Goal: Information Seeking & Learning: Learn about a topic

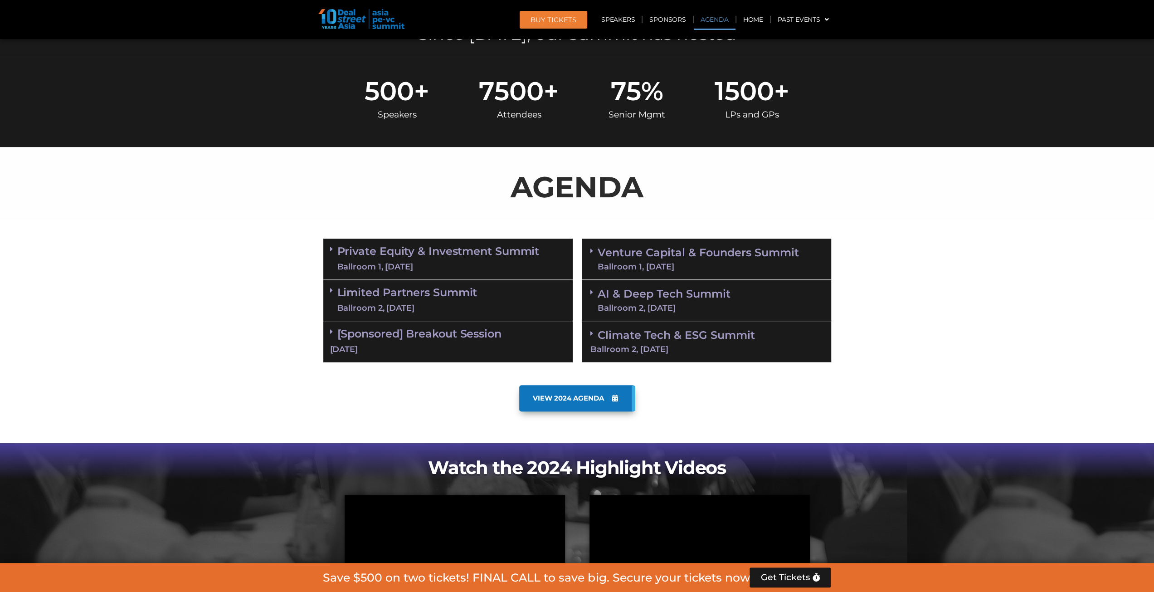
scroll to position [363, 0]
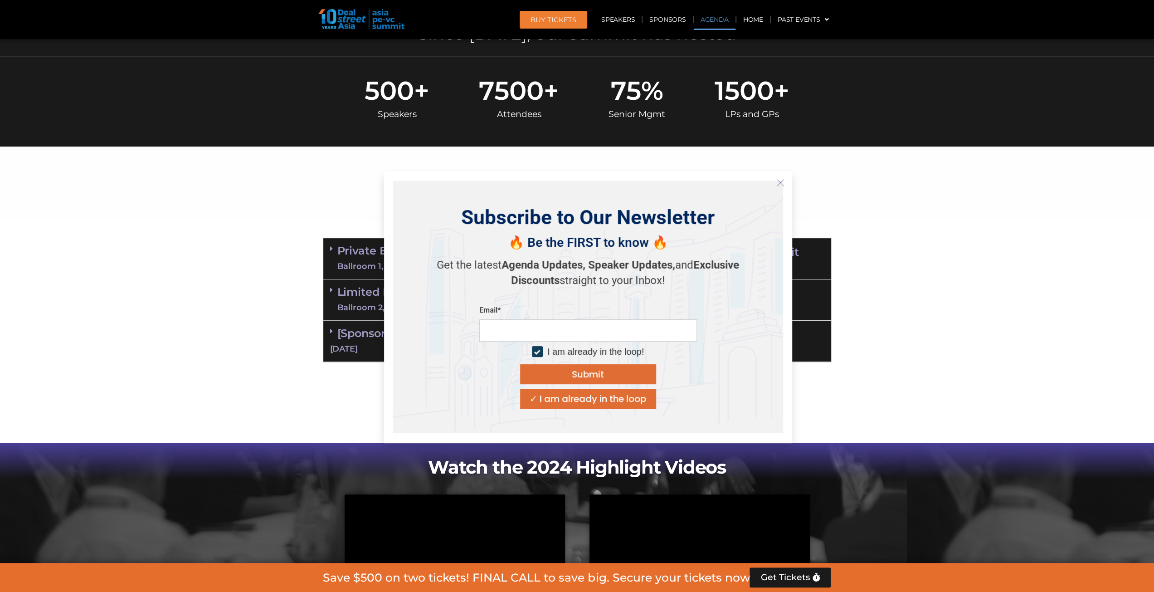
click at [621, 396] on div "✓ I am already in the loop" at bounding box center [587, 398] width 117 height 9
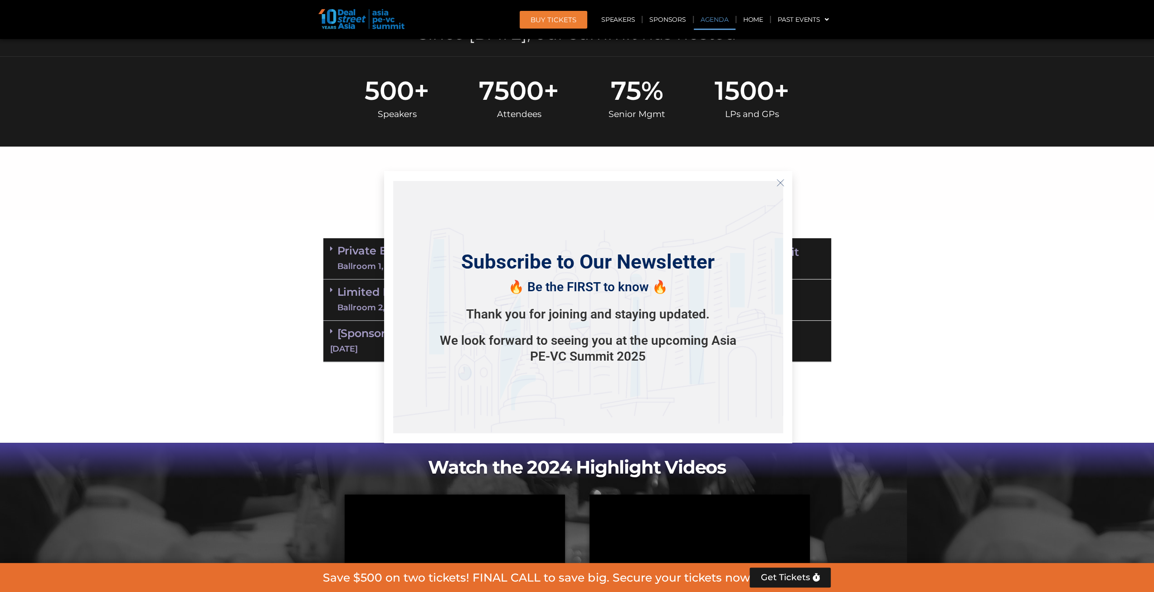
click at [779, 185] on icon "Close" at bounding box center [780, 183] width 8 height 8
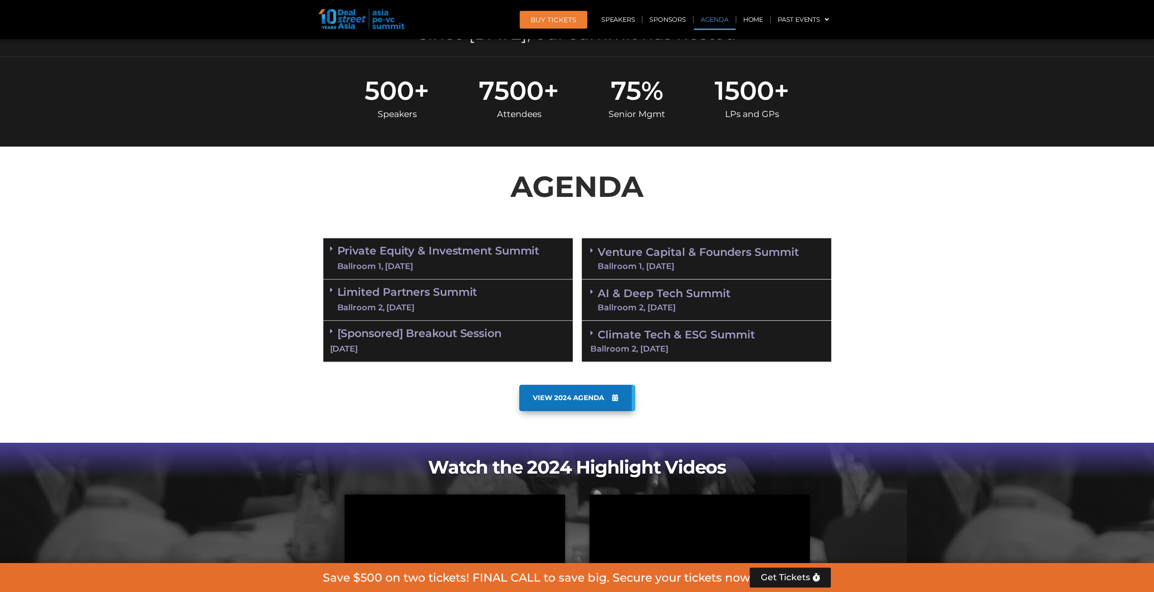
click at [428, 252] on link "Private Equity & Investment Summit Ballroom 1, 10 Sept" at bounding box center [438, 258] width 202 height 27
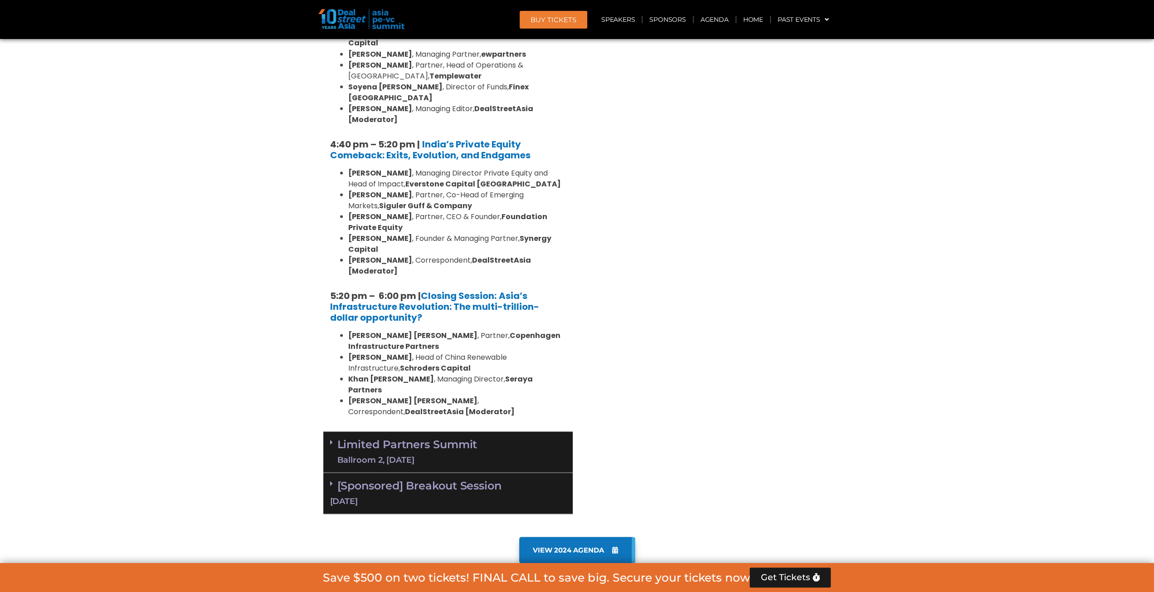
scroll to position [1677, 0]
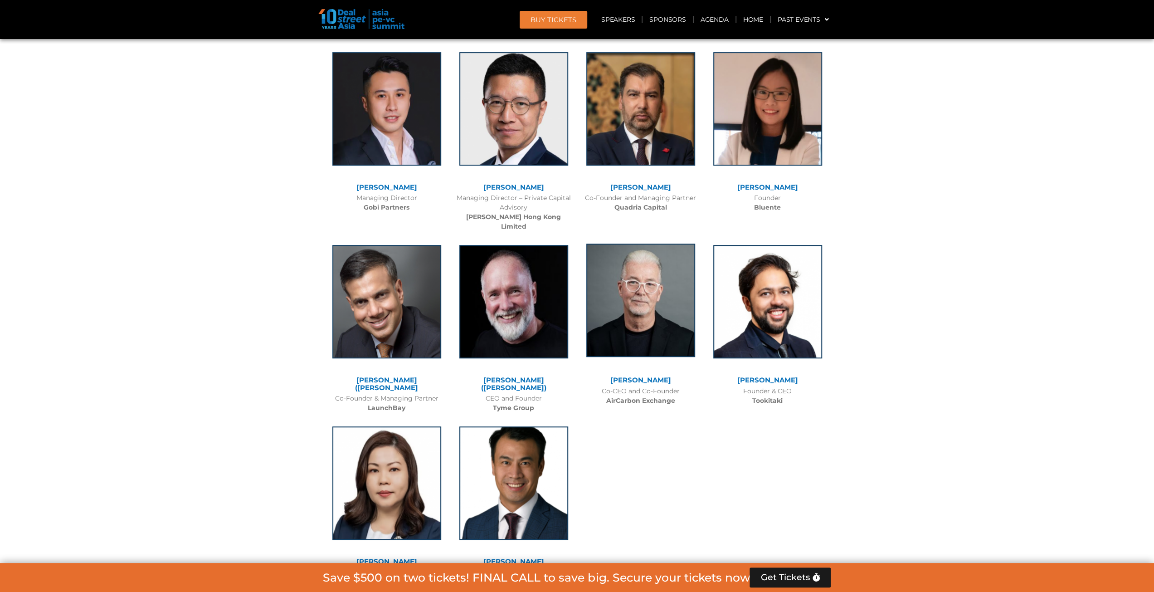
scroll to position [7162, 0]
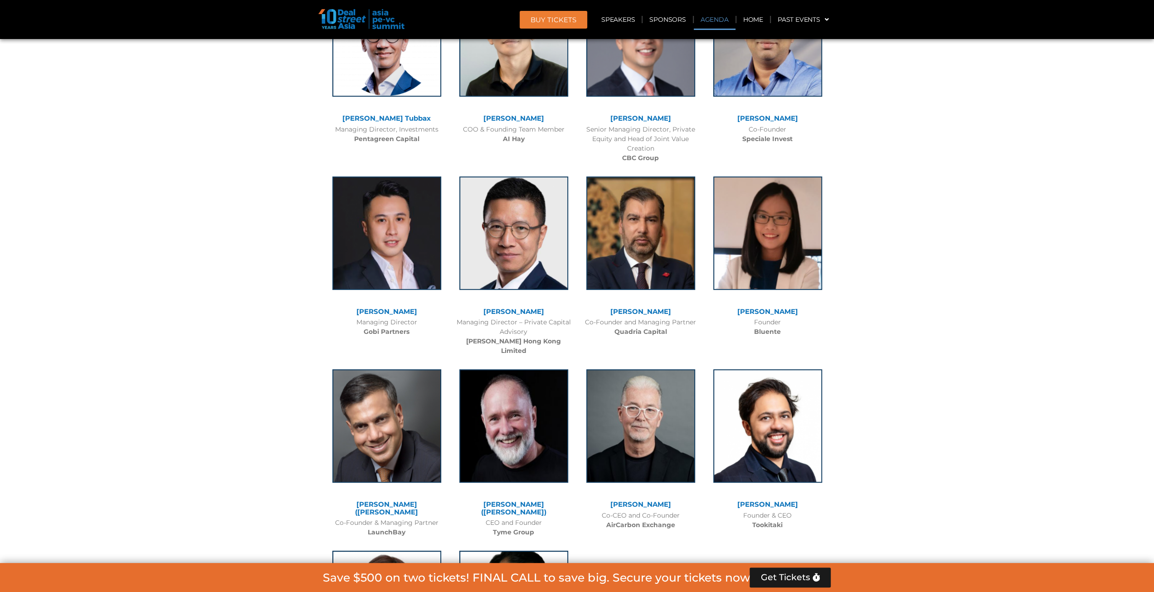
click at [722, 18] on link "Agenda" at bounding box center [715, 19] width 42 height 21
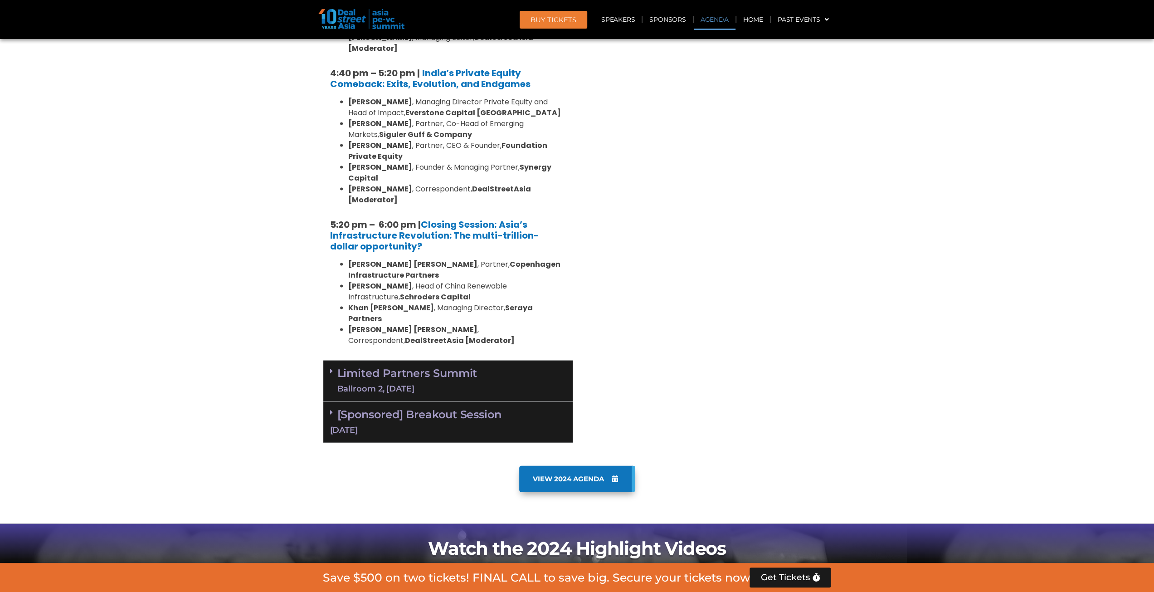
scroll to position [474, 0]
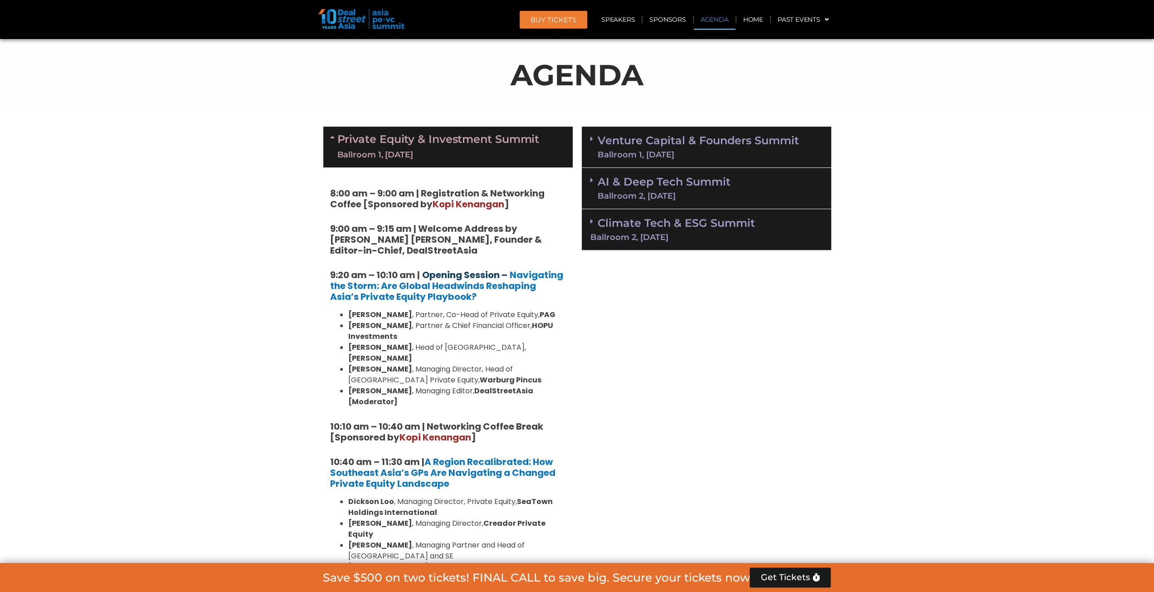
click at [466, 274] on link "Opening Session –" at bounding box center [464, 274] width 85 height 13
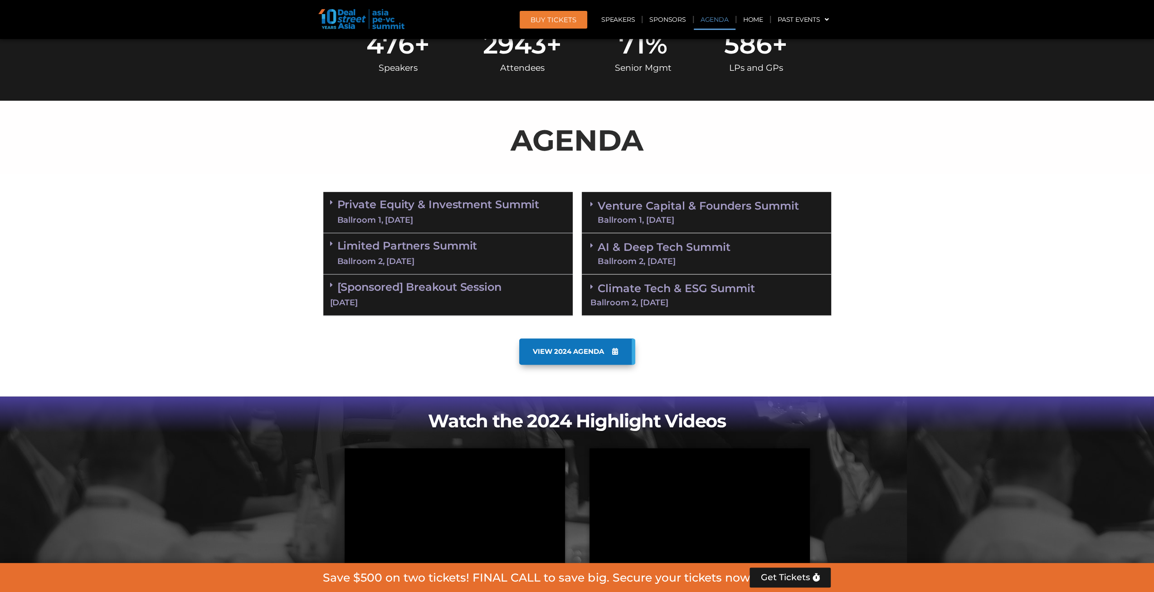
scroll to position [474, 0]
click at [374, 202] on link "Private Equity & Investment Summit Ballroom 1, 10 Sept" at bounding box center [438, 212] width 202 height 27
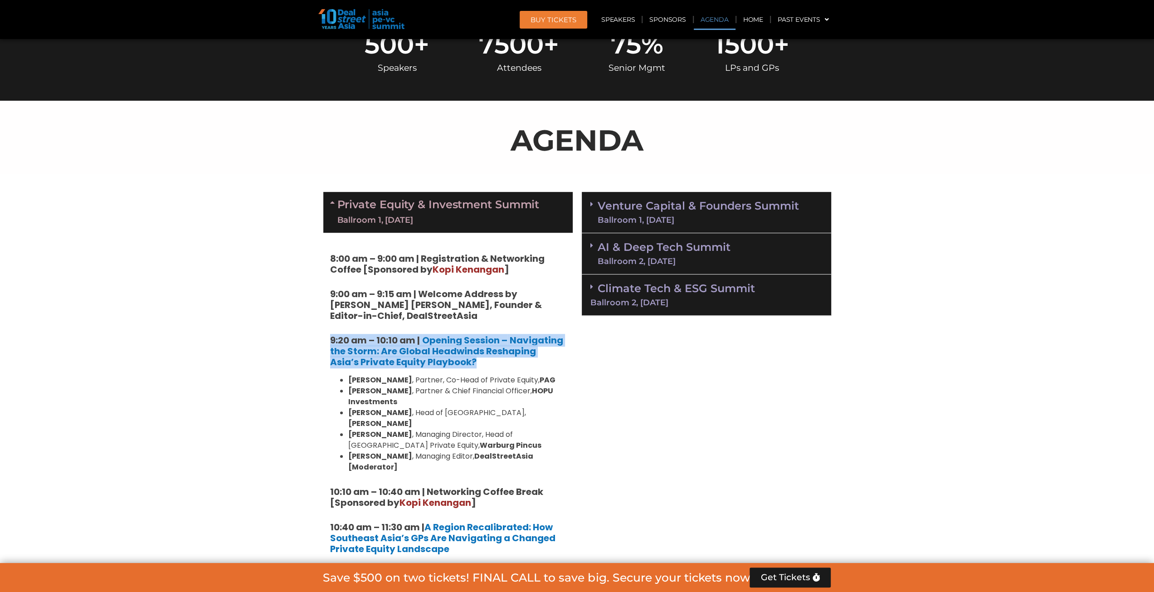
drag, startPoint x: 459, startPoint y: 358, endPoint x: 325, endPoint y: 341, distance: 135.2
copy h5 "9:20 am – 10:10 am | Opening Session – Navigating the Storm: Are Global Headwin…"
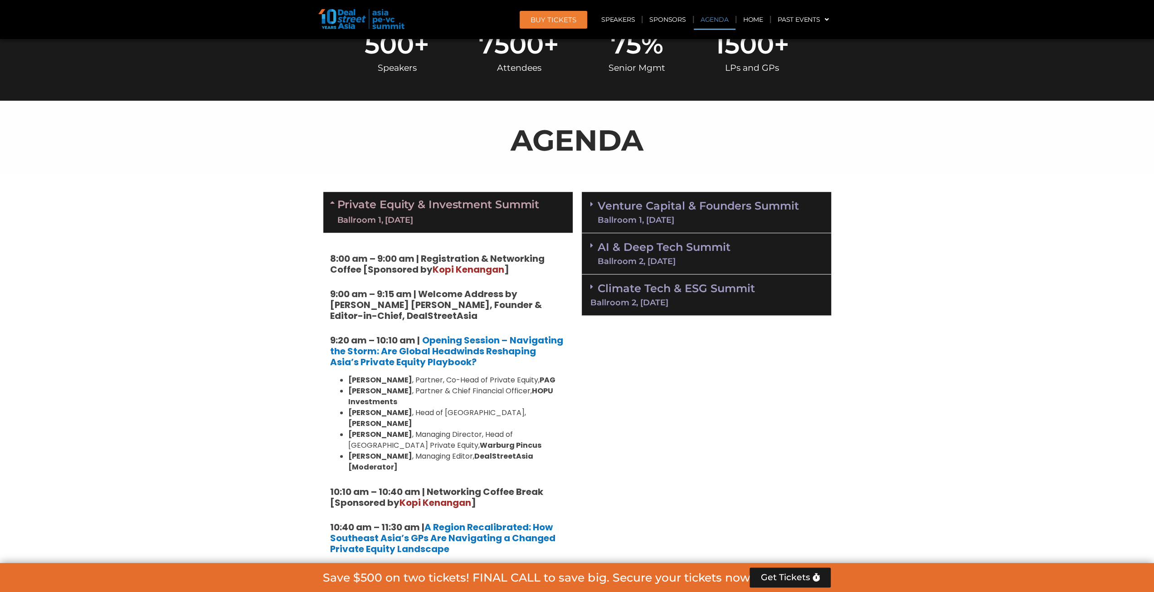
click at [542, 486] on h5 "10:10 am – 10:40 am | Networking Coffee Break [Sponsored by Kopi Kenangan ]" at bounding box center [448, 497] width 236 height 22
drag, startPoint x: 542, startPoint y: 467, endPoint x: 311, endPoint y: 467, distance: 231.2
copy strong "10:10 am – 10:40 am | Networking Coffee Break"
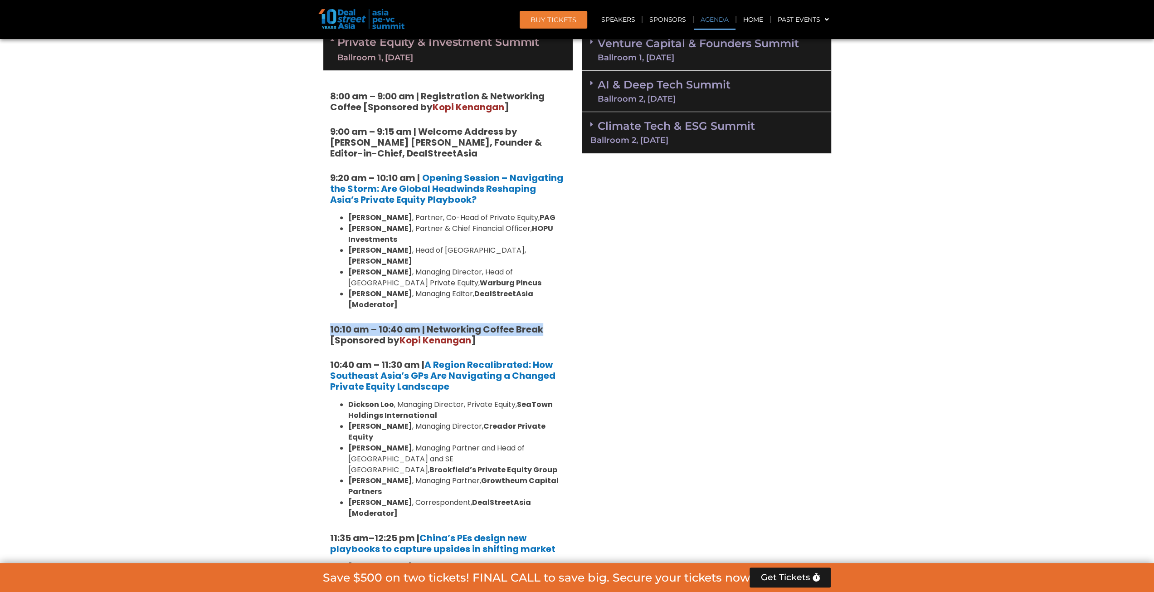
scroll to position [655, 0]
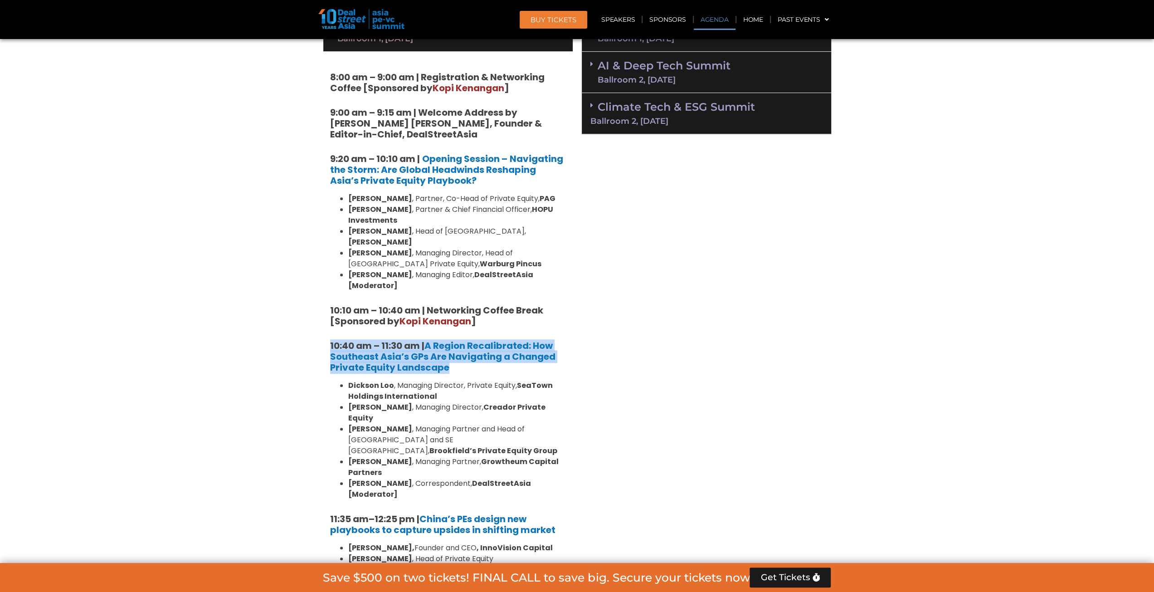
drag, startPoint x: 454, startPoint y: 347, endPoint x: 307, endPoint y: 322, distance: 149.0
copy h5 "10:40 am – 11:30 am | A Region Recalibrated: How Southeast Asia’s GPs Are Navig…"
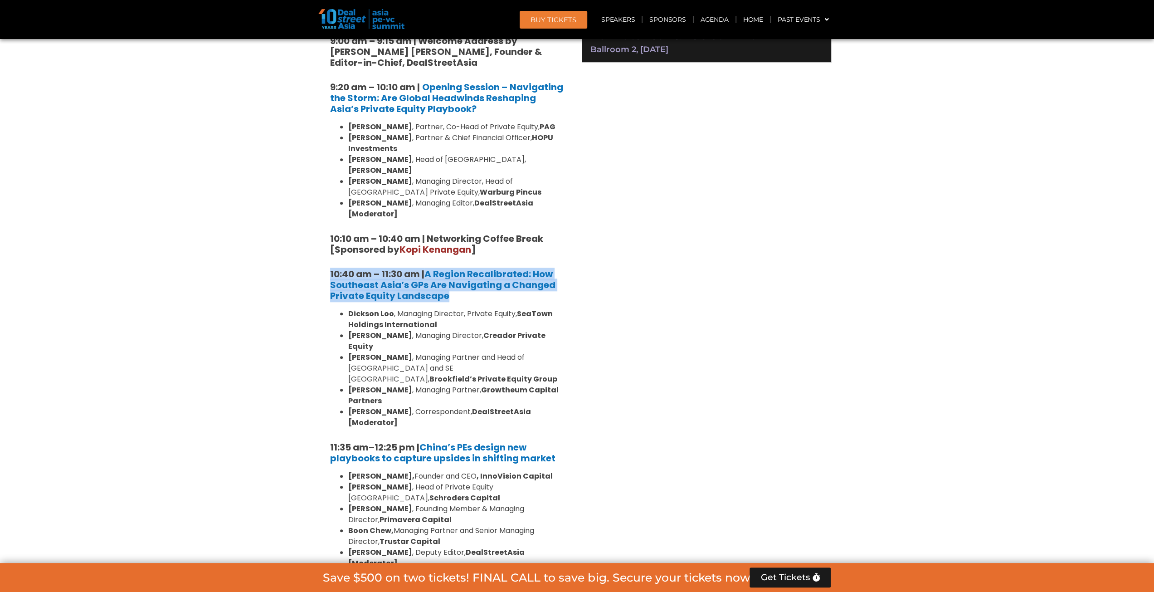
scroll to position [882, 0]
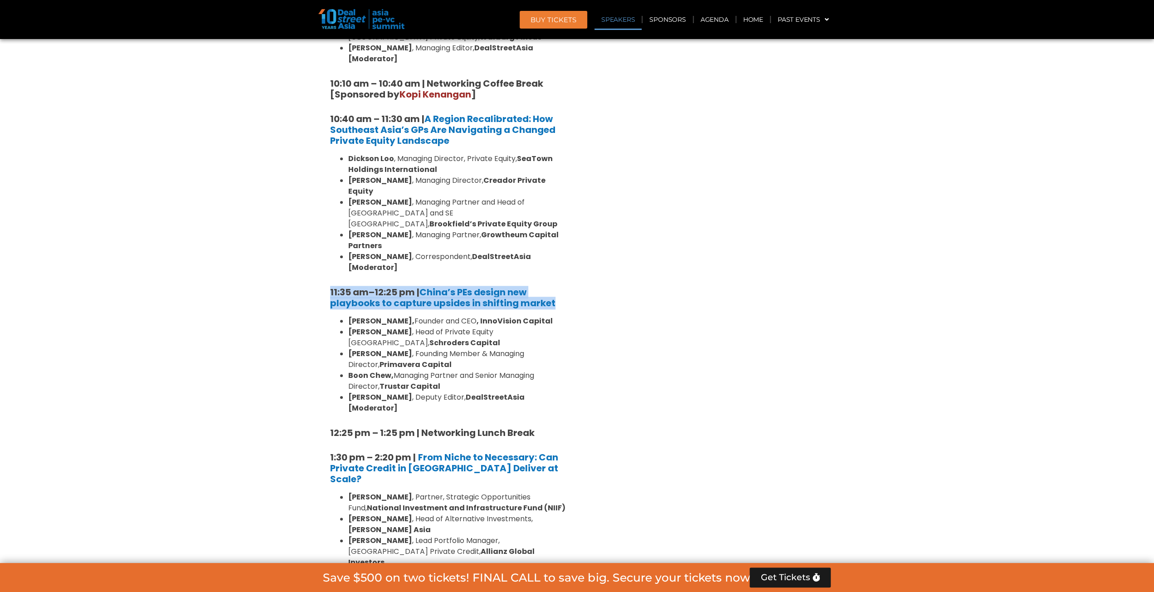
drag, startPoint x: 556, startPoint y: 257, endPoint x: 317, endPoint y: 252, distance: 239.0
click at [317, 252] on section "Private Equity & Investment Summit Ballroom 1, 10 Sept 8:00 am – 9:00 am | Regi…" at bounding box center [577, 577] width 1154 height 1596
copy h5 "11:35 am – 12:25 pm | China’s PEs design new playbooks to capture upsides in sh…"
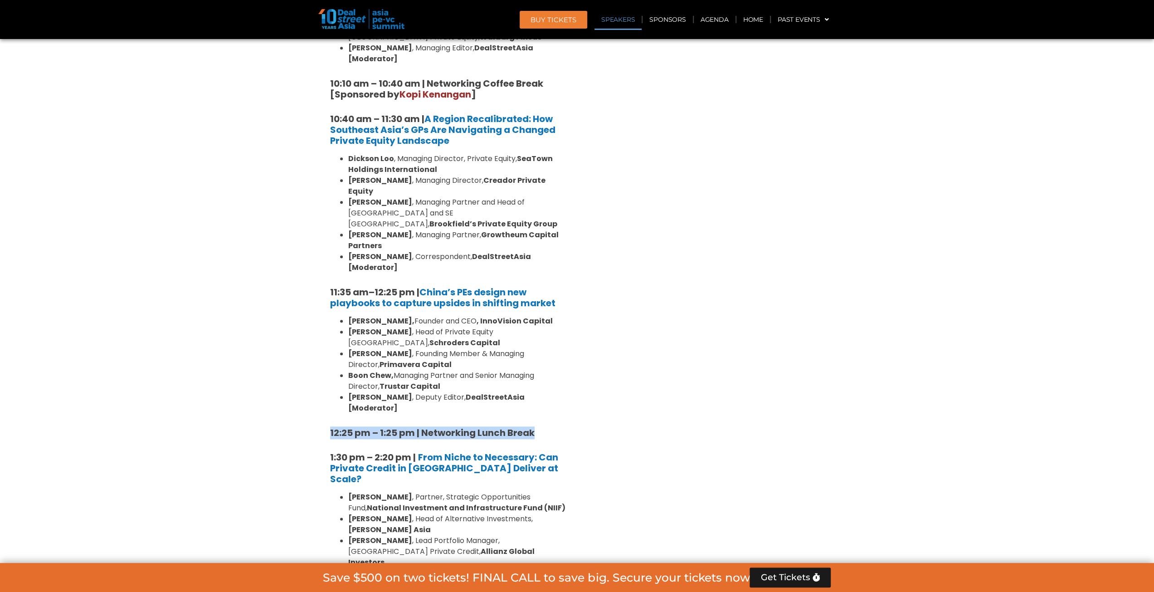
drag, startPoint x: 537, startPoint y: 363, endPoint x: 309, endPoint y: 362, distance: 227.6
click at [309, 362] on section "Private Equity & Investment Summit Ballroom 1, 10 Sept 8:00 am – 9:00 am | Regi…" at bounding box center [577, 577] width 1154 height 1596
copy strong "12:25 pm – 1:25 pm | Networking Lunch Break"
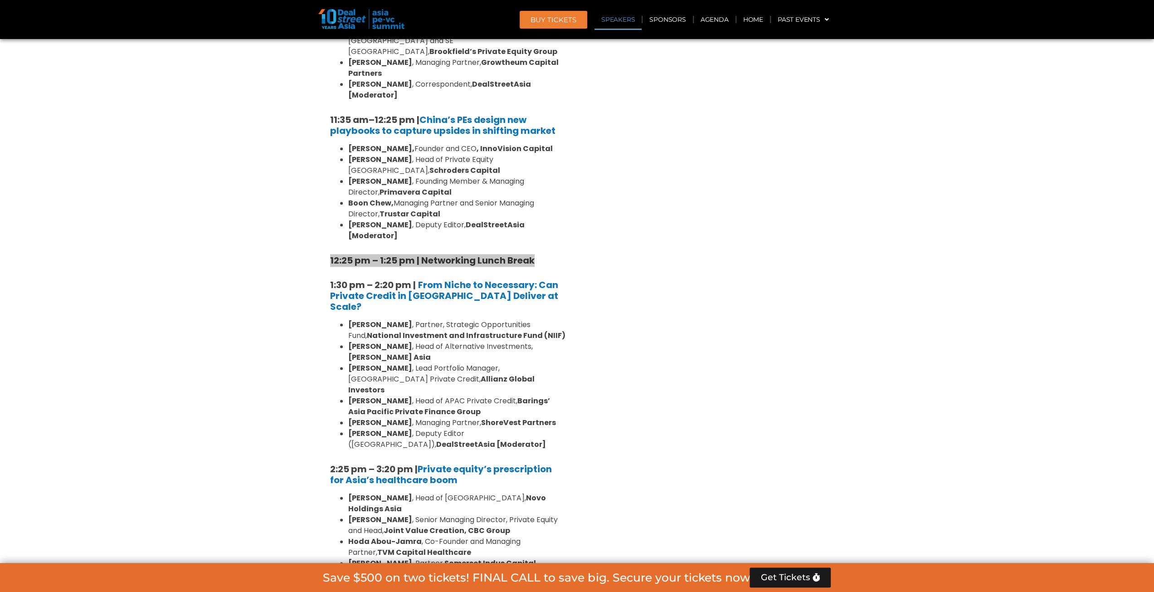
scroll to position [1063, 0]
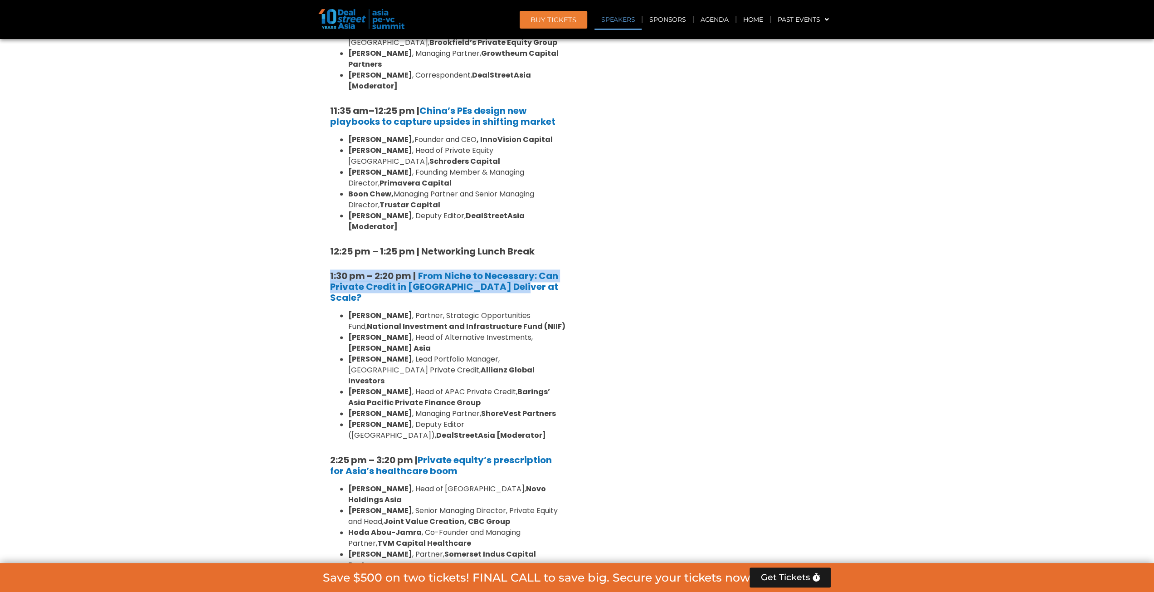
drag, startPoint x: 498, startPoint y: 221, endPoint x: 321, endPoint y: 208, distance: 177.7
click at [321, 208] on div "Private Equity & Investment Summit Ballroom 1, 10 Sept 8:00 am – 9:00 am | Regi…" at bounding box center [448, 396] width 258 height 1596
copy h5 "1:30 pm – 2:20 pm | From Niche to Necessary: Can Private Credit in Asia Deliver…"
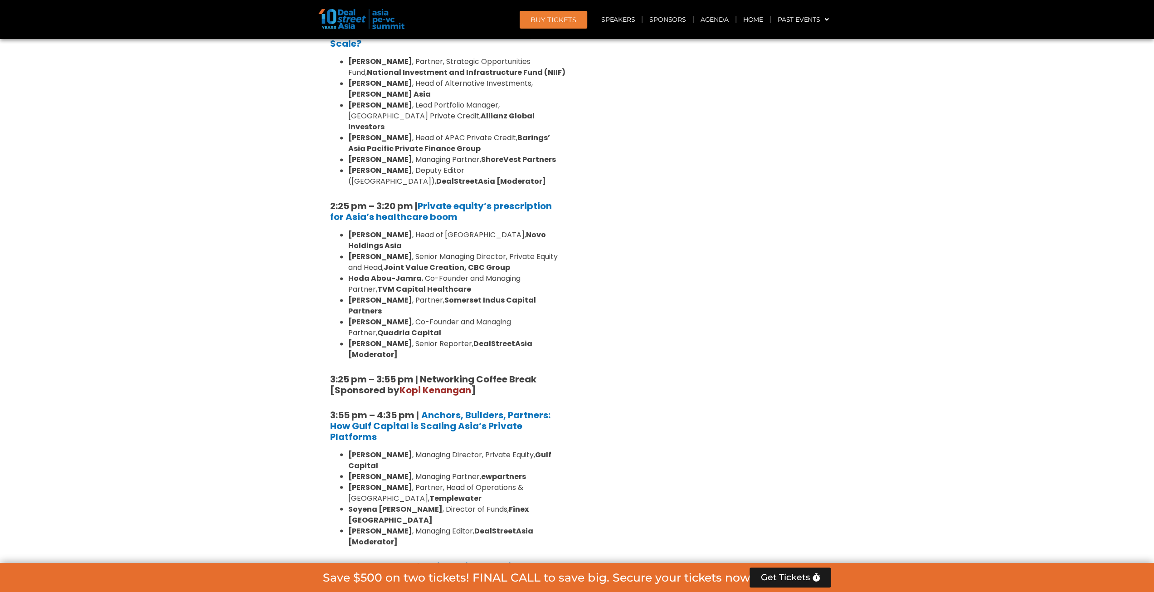
scroll to position [1335, 0]
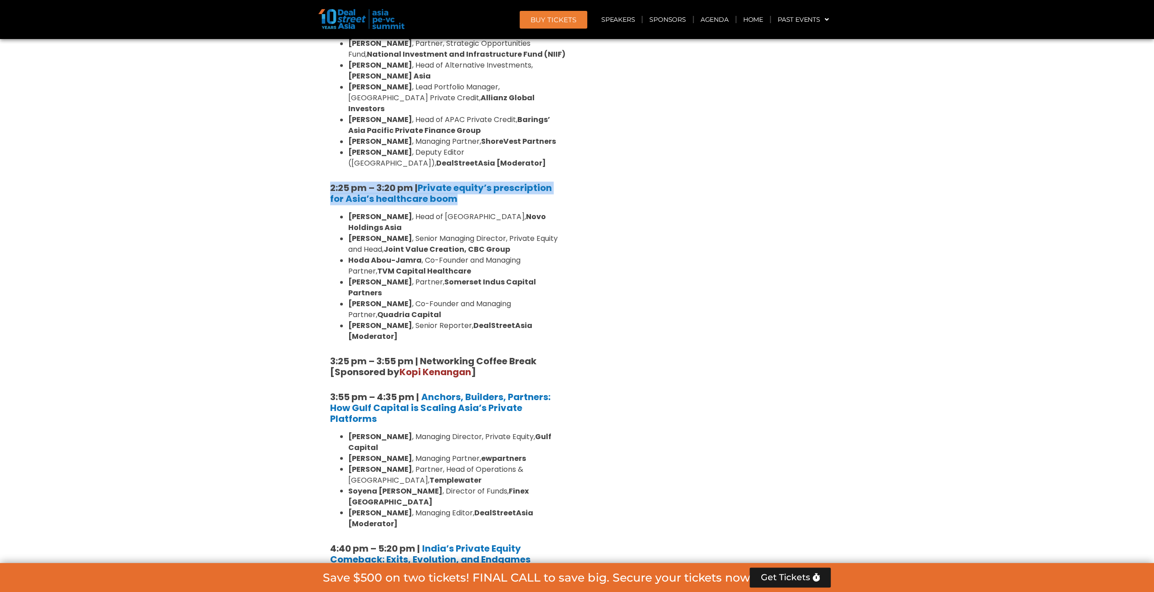
drag, startPoint x: 461, startPoint y: 97, endPoint x: 321, endPoint y: 91, distance: 139.8
click at [321, 91] on div "Private Equity & Investment Summit Ballroom 1, 10 Sept 8:00 am – 9:00 am | Regi…" at bounding box center [448, 124] width 258 height 1596
copy h5 "2:25 pm – 3:20 pm | Private equity’s prescription for Asia’s healthcare boom"
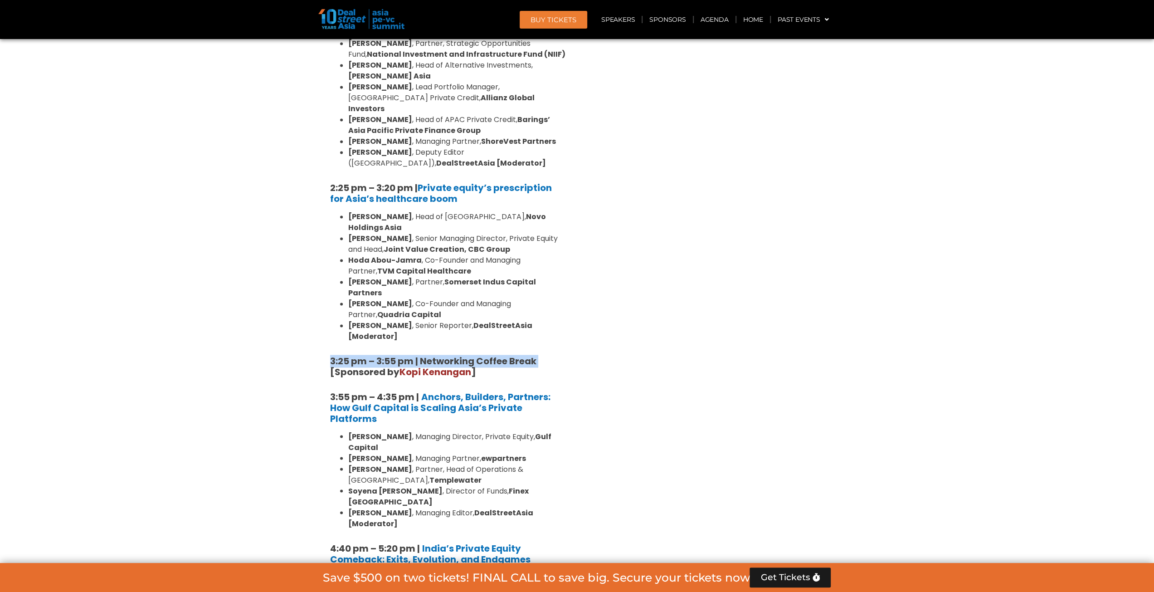
drag, startPoint x: 537, startPoint y: 230, endPoint x: 295, endPoint y: 223, distance: 242.6
click at [295, 223] on section "Private Equity & Investment Summit Ballroom 1, 10 Sept 8:00 am – 9:00 am | Regi…" at bounding box center [577, 124] width 1154 height 1596
copy strong "3:25 pm – 3:55 pm | Networking Coffee Break"
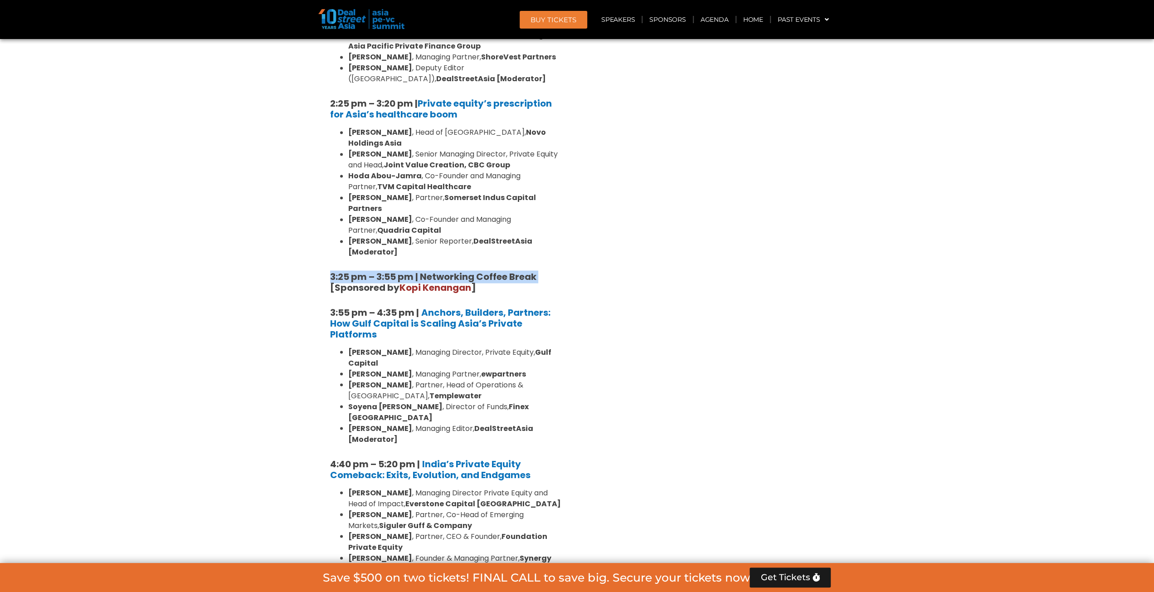
scroll to position [1426, 0]
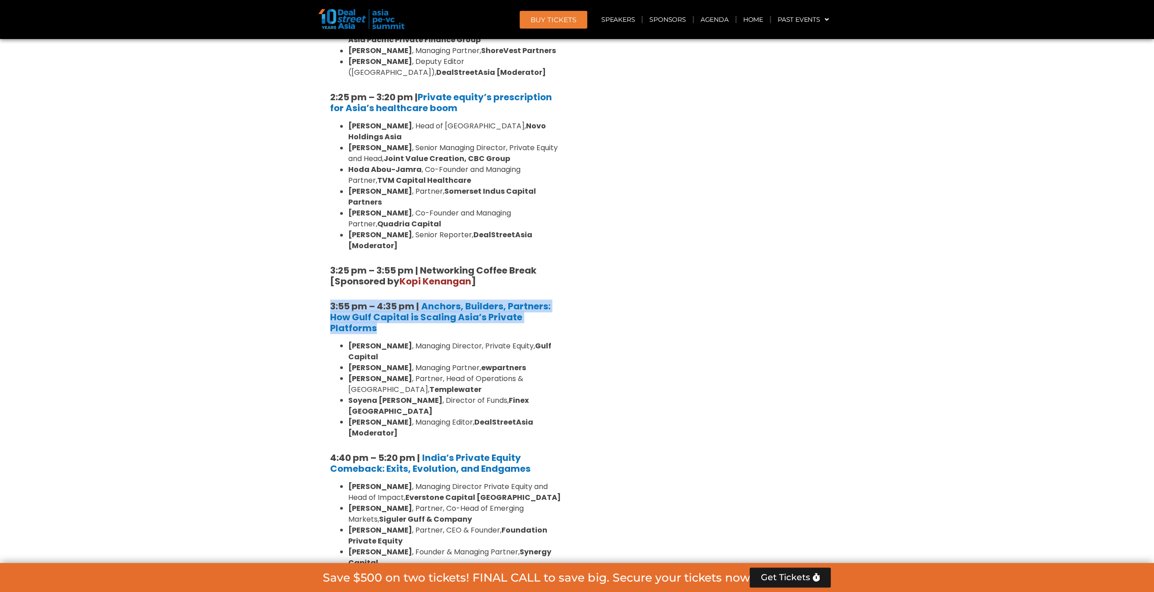
drag, startPoint x: 380, startPoint y: 194, endPoint x: 323, endPoint y: 170, distance: 62.6
click at [323, 170] on div "8:00 am – 9:00 am | Registration & Networking Coffee [Sponsored by Kopi Kenanga…" at bounding box center [447, 13] width 249 height 1464
copy h5 "3:55 pm – 4:35 pm | Anchors, Builders, Partners: How Gulf Capital is Scaling As…"
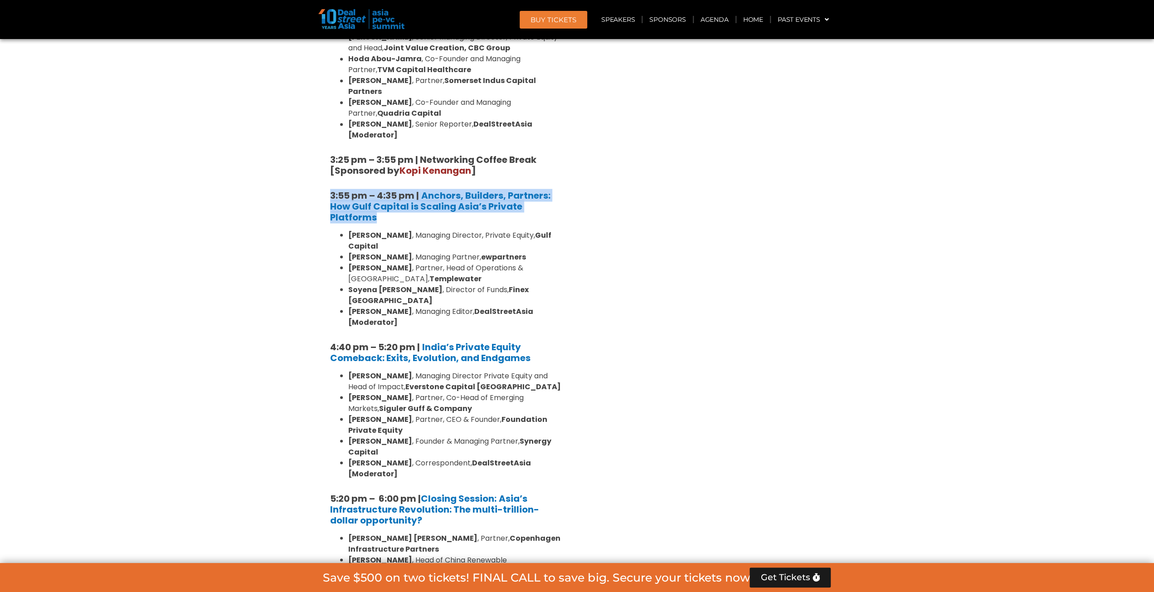
scroll to position [1471, 0]
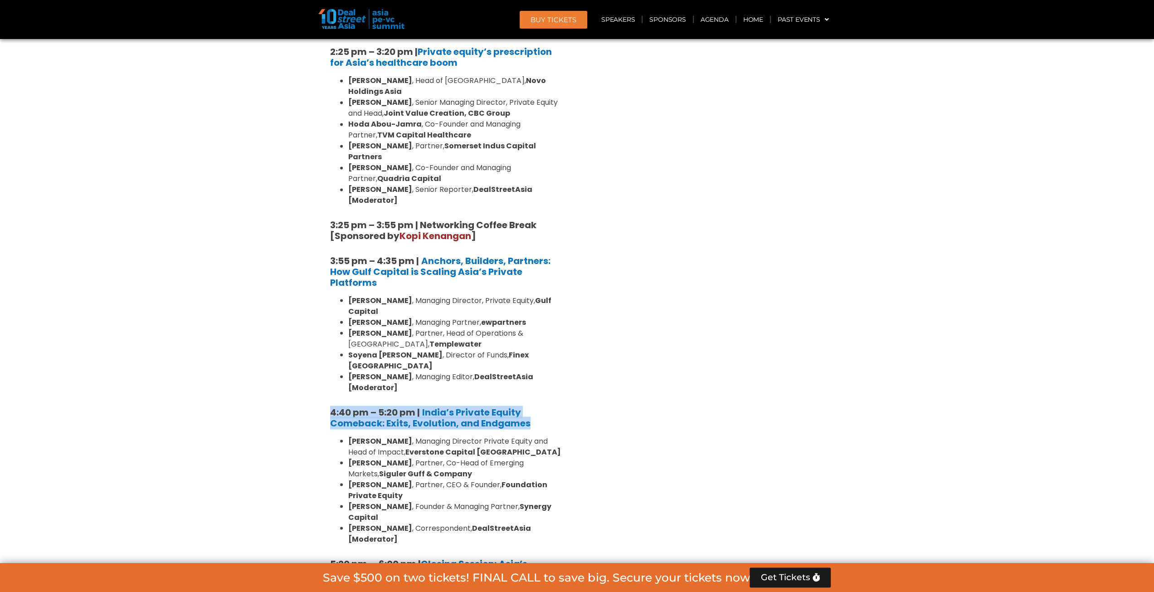
drag, startPoint x: 484, startPoint y: 276, endPoint x: 325, endPoint y: 248, distance: 160.7
copy h5 "4:40 pm – 5:20 pm | India’s Private Equity Comeback: Exits, Evolution, and Endg…"
drag, startPoint x: 393, startPoint y: 434, endPoint x: 325, endPoint y: 412, distance: 71.8
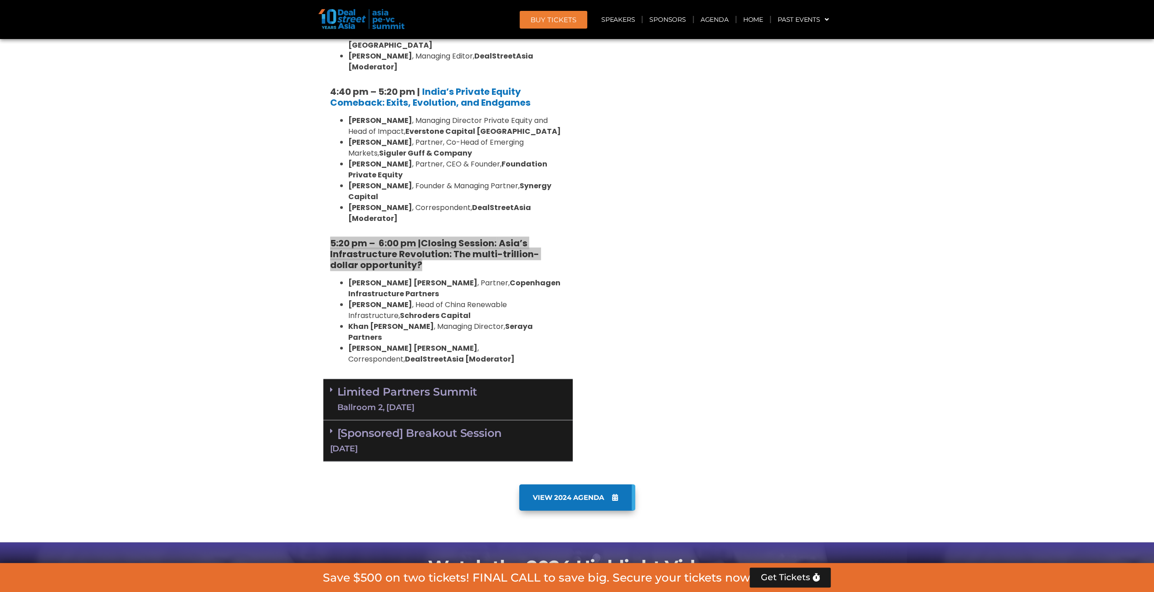
scroll to position [1834, 0]
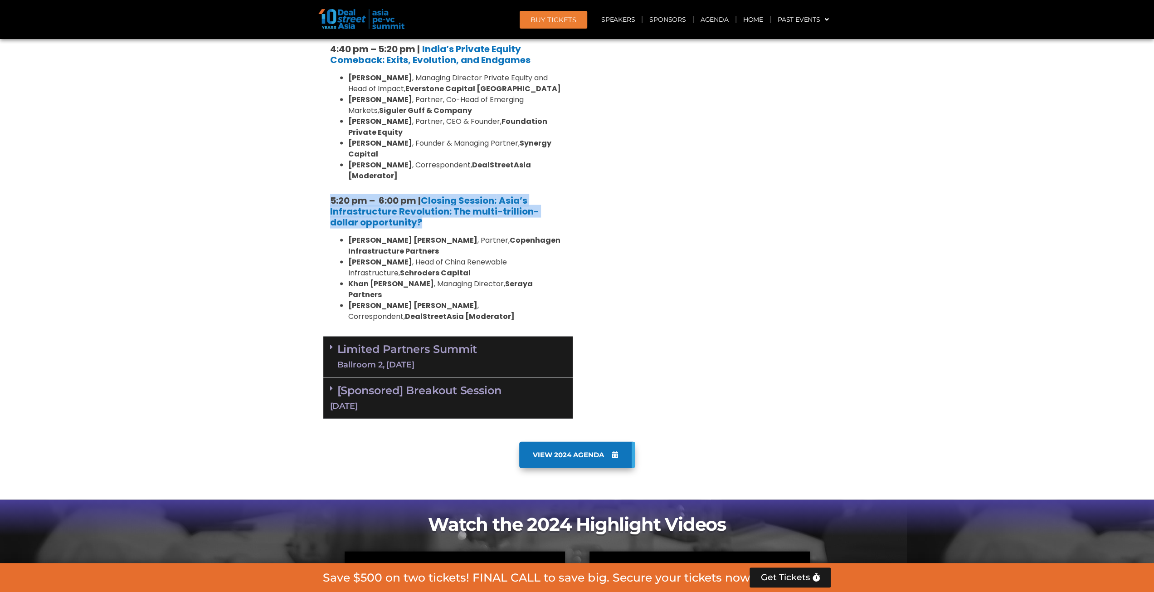
click at [383, 359] on div "Ballroom 2, 10 Sept" at bounding box center [407, 364] width 140 height 11
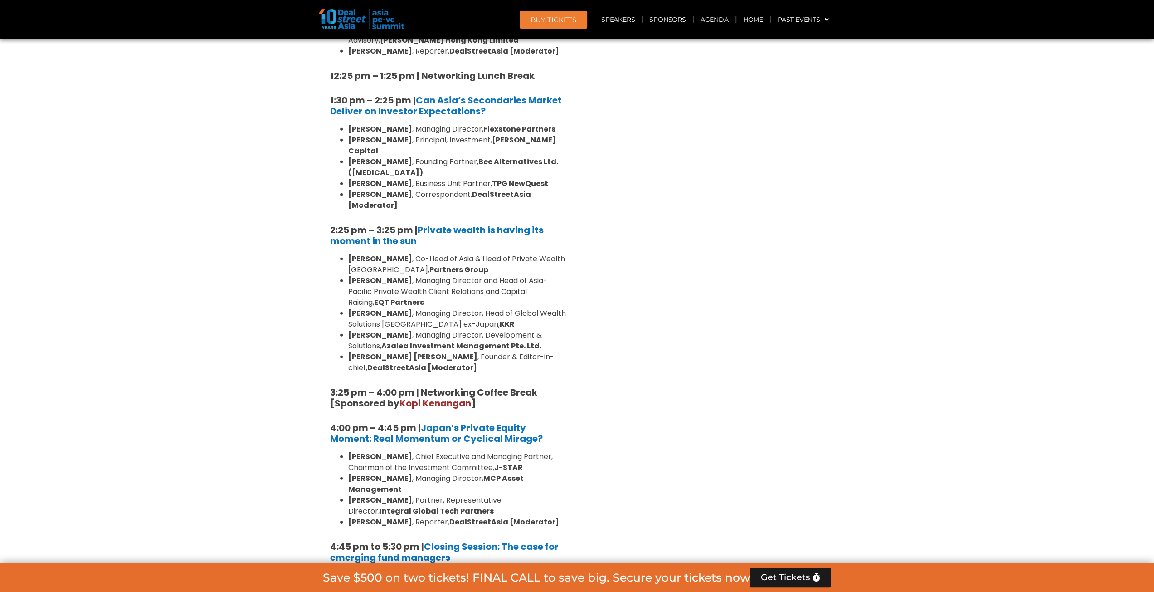
scroll to position [2514, 0]
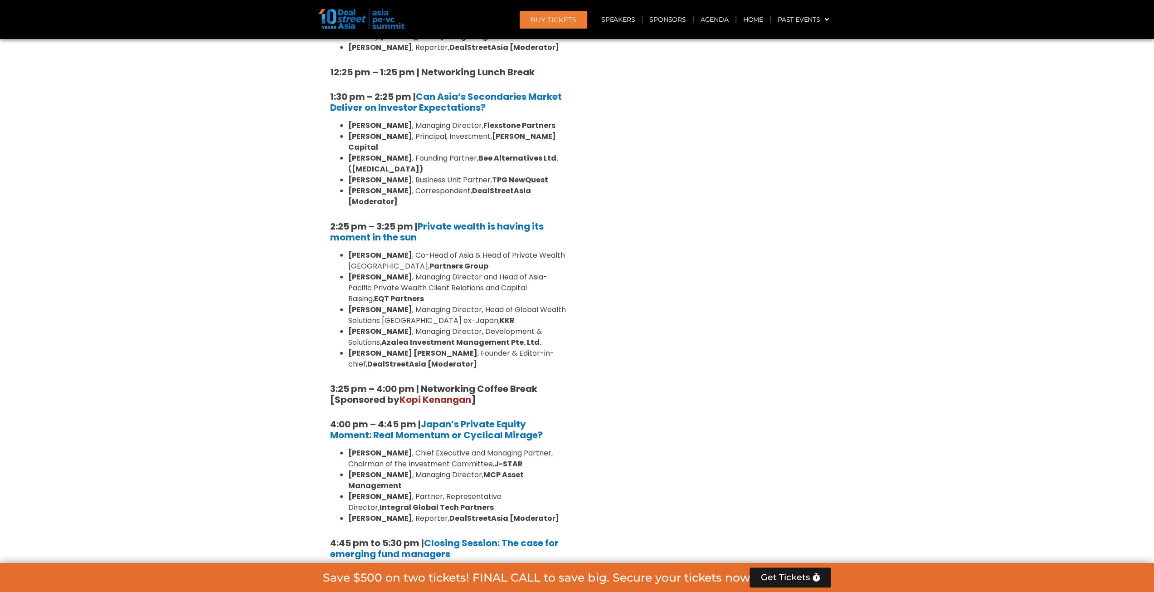
drag, startPoint x: 551, startPoint y: 466, endPoint x: 291, endPoint y: 466, distance: 260.2
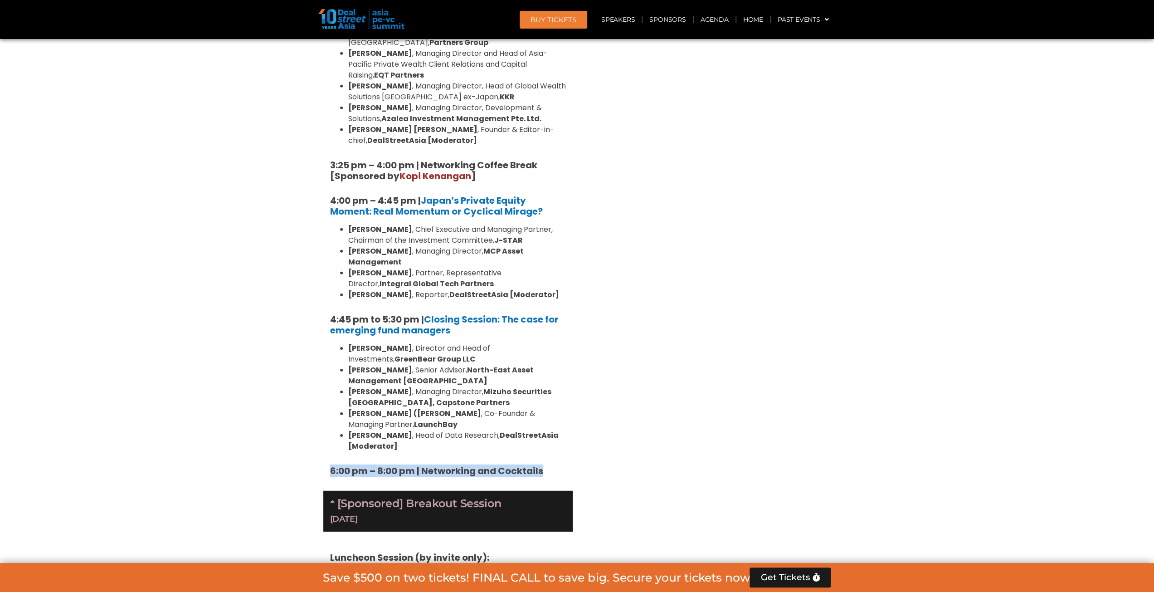
scroll to position [2741, 0]
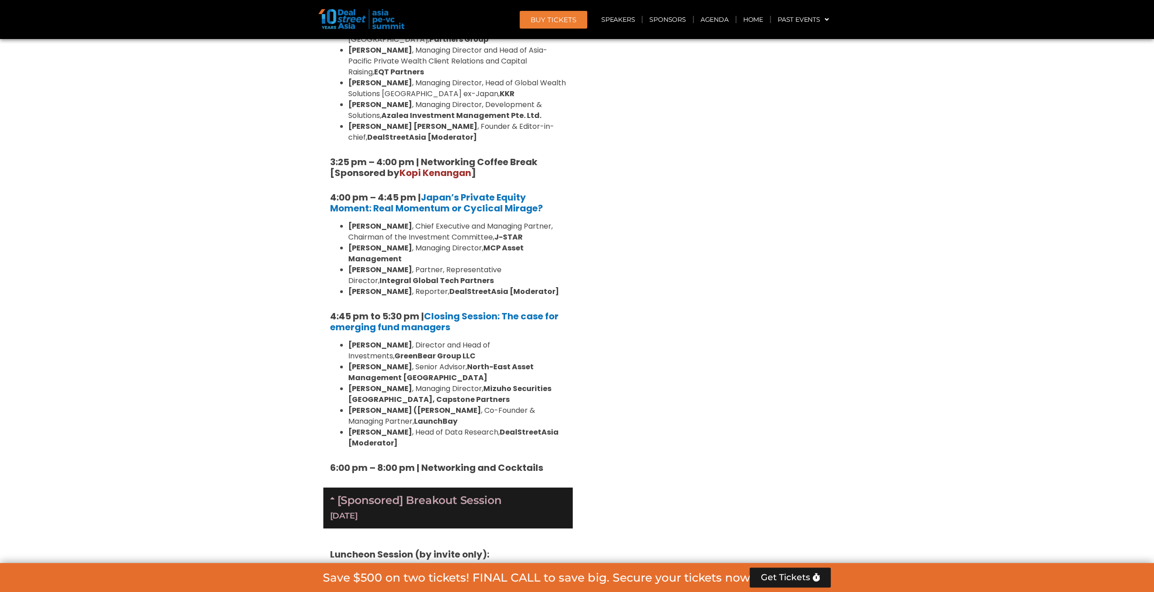
drag, startPoint x: 544, startPoint y: 342, endPoint x: 325, endPoint y: 333, distance: 218.7
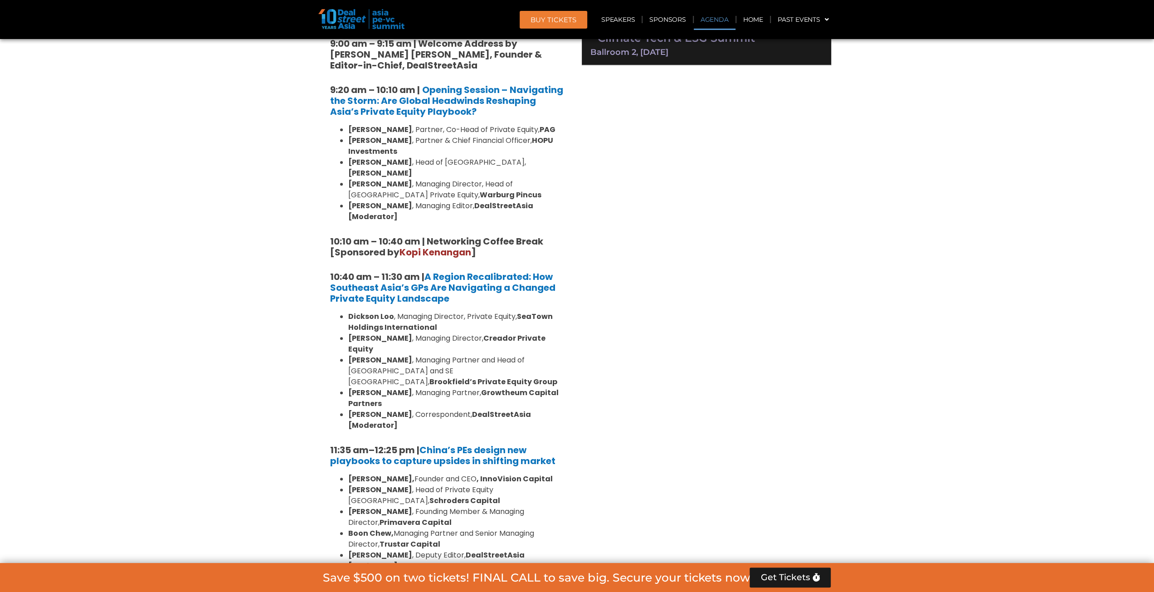
scroll to position [565, 0]
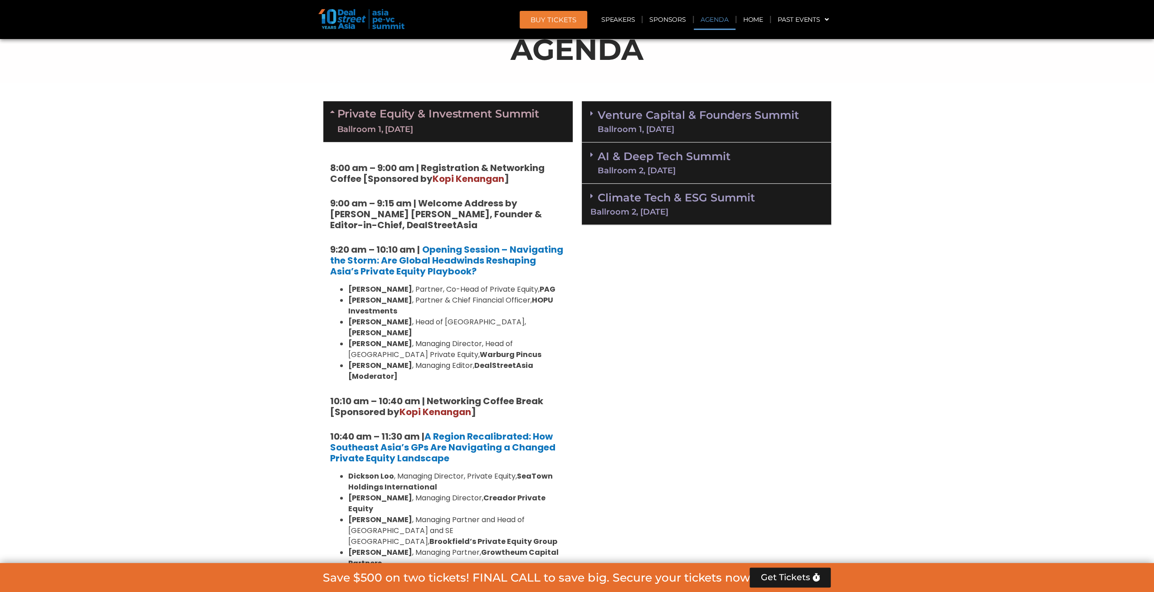
click at [629, 123] on link "Venture Capital & Founders​ Summit Ballroom 1, 11 Sept" at bounding box center [697, 122] width 201 height 24
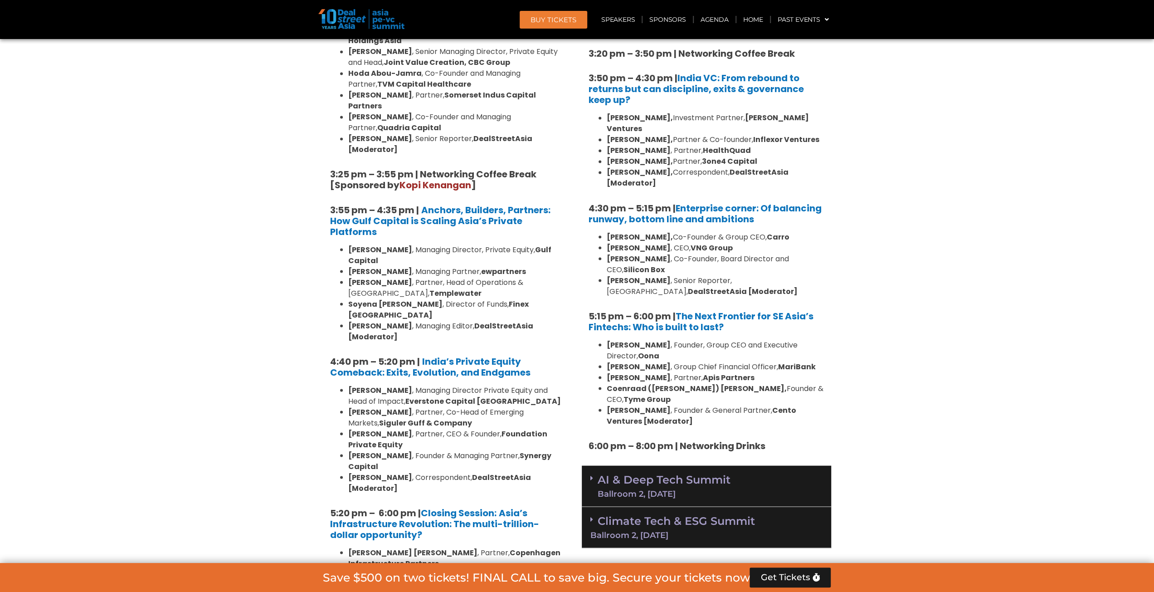
scroll to position [1562, 0]
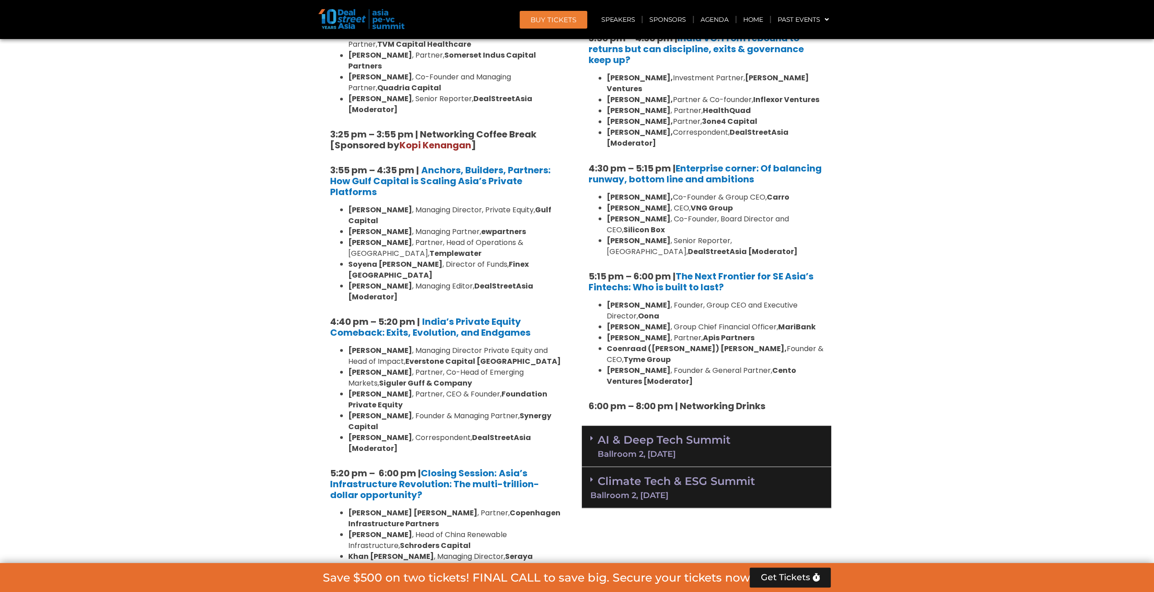
click at [667, 434] on link "AI & Deep Tech Summit Ballroom 2, 11 Sept" at bounding box center [663, 446] width 133 height 24
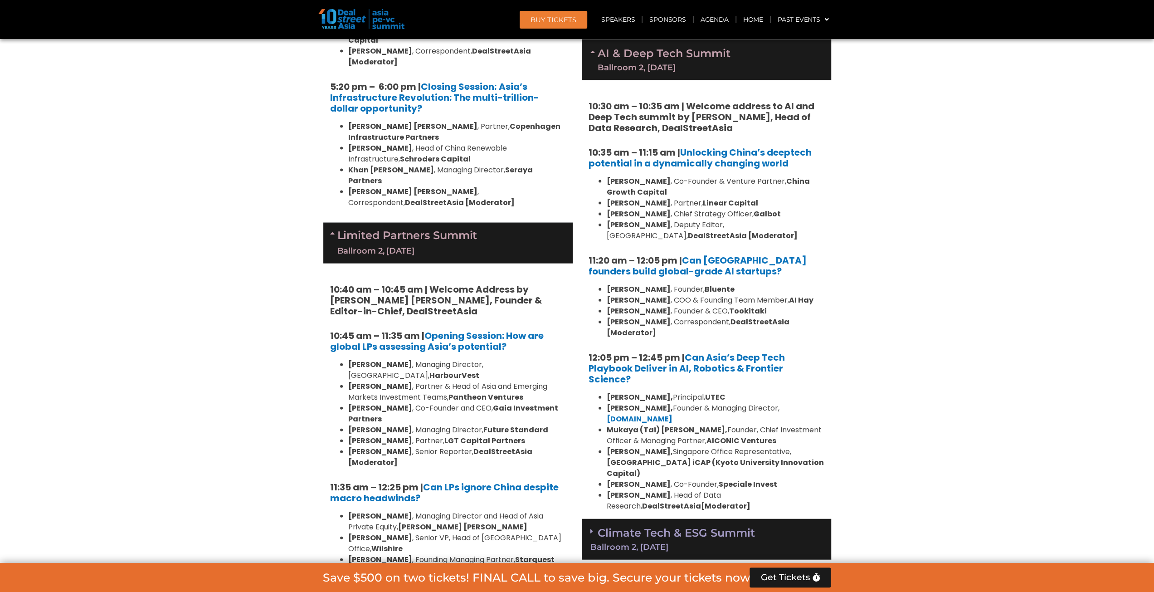
scroll to position [1970, 0]
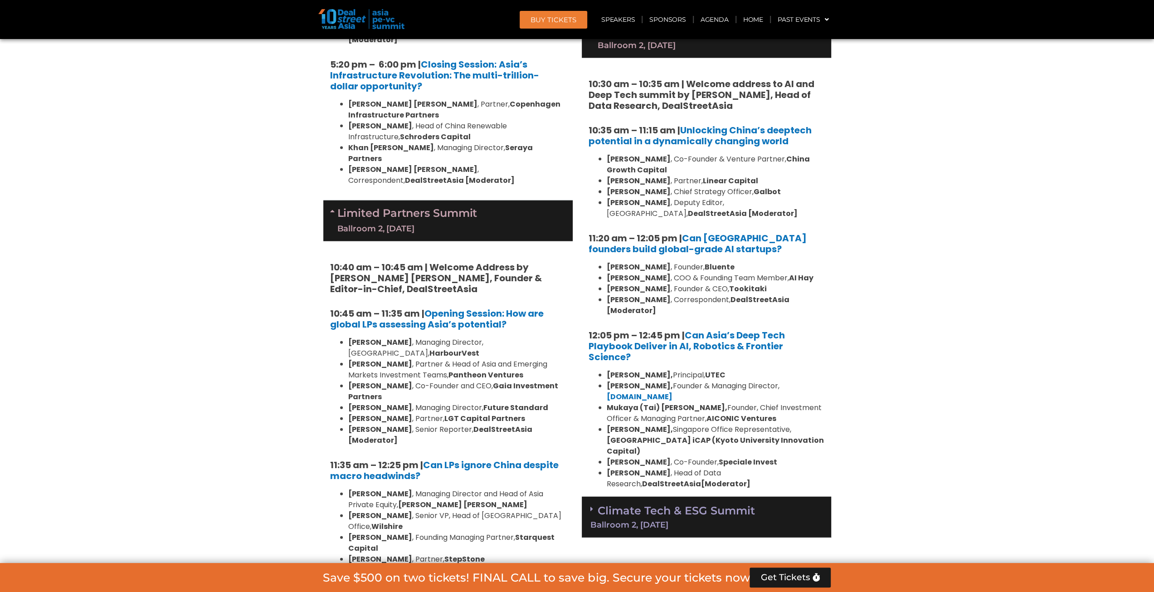
click at [657, 520] on div "Ballroom 2, 11 Sept" at bounding box center [706, 524] width 232 height 8
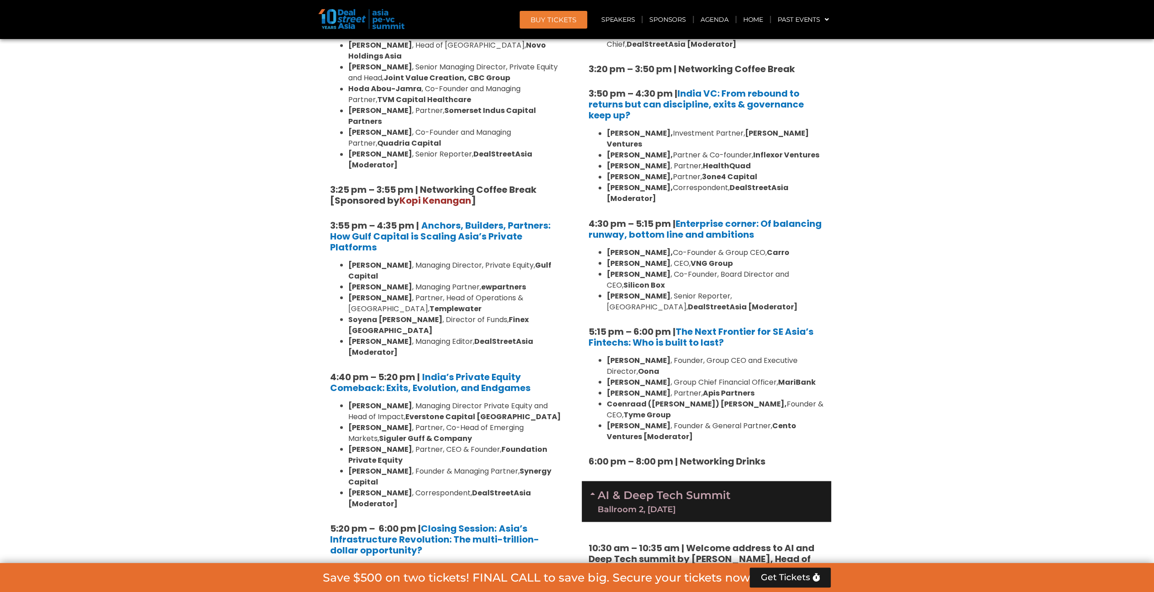
scroll to position [1517, 0]
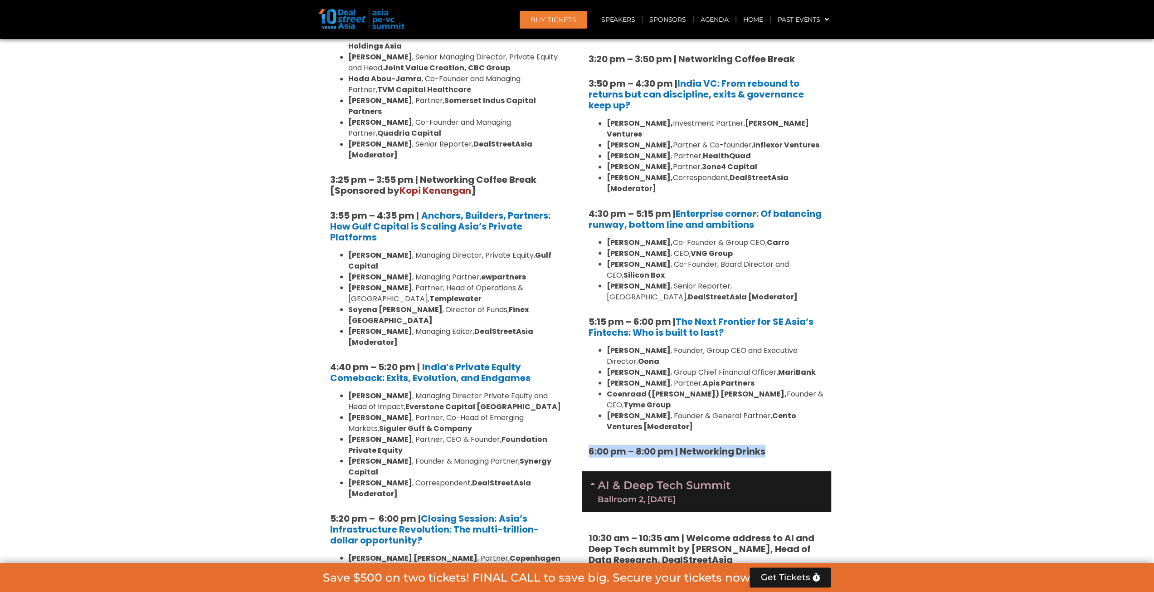
drag, startPoint x: 770, startPoint y: 362, endPoint x: 589, endPoint y: 364, distance: 180.4
click at [589, 445] on h5 "6:00 pm – 8:00 pm | Networking Drinks" at bounding box center [706, 450] width 236 height 11
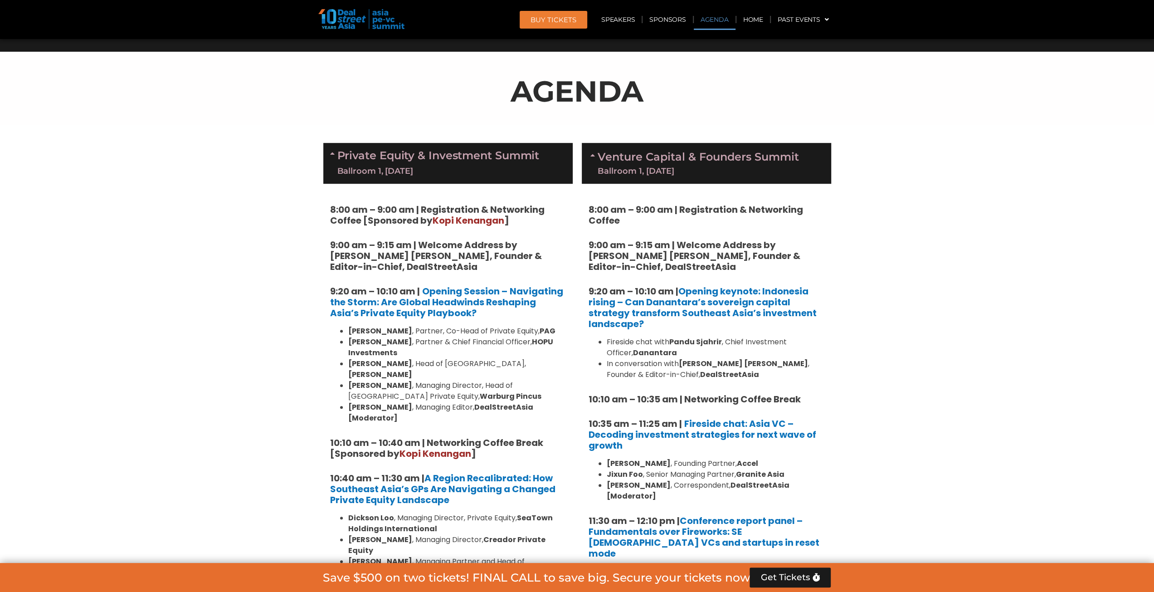
scroll to position [519, 0]
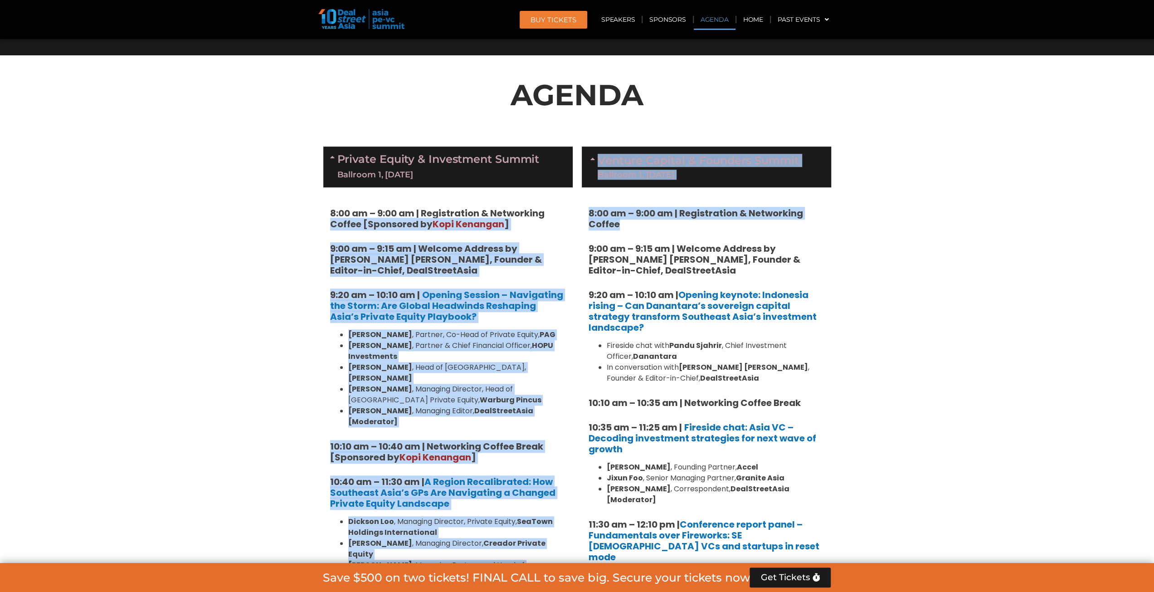
drag, startPoint x: 618, startPoint y: 223, endPoint x: 576, endPoint y: 212, distance: 43.5
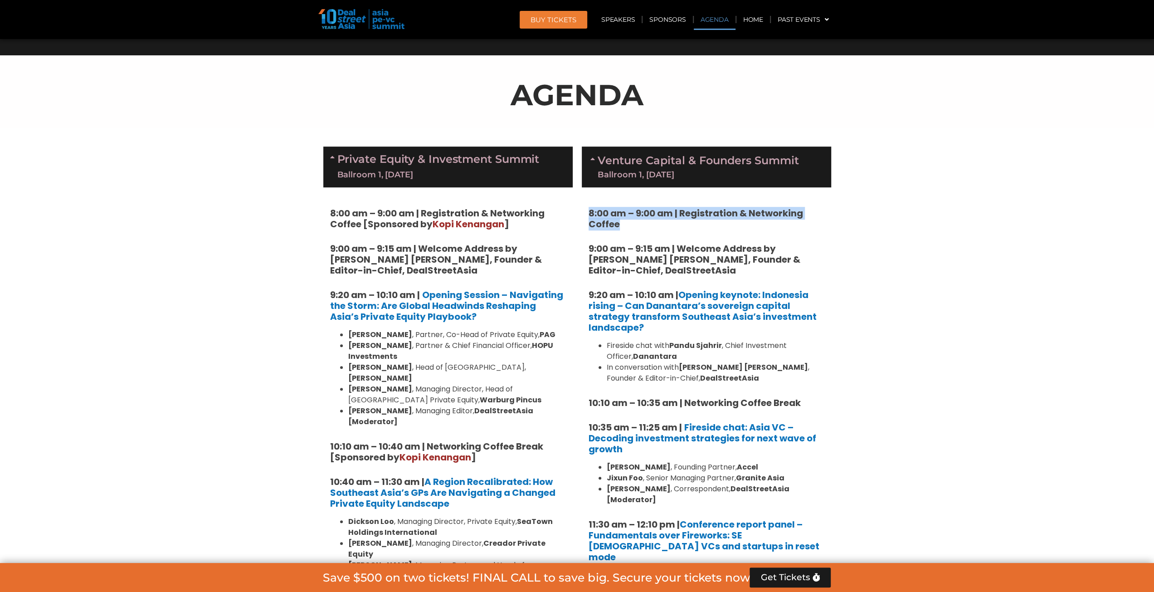
drag, startPoint x: 623, startPoint y: 223, endPoint x: 589, endPoint y: 204, distance: 38.5
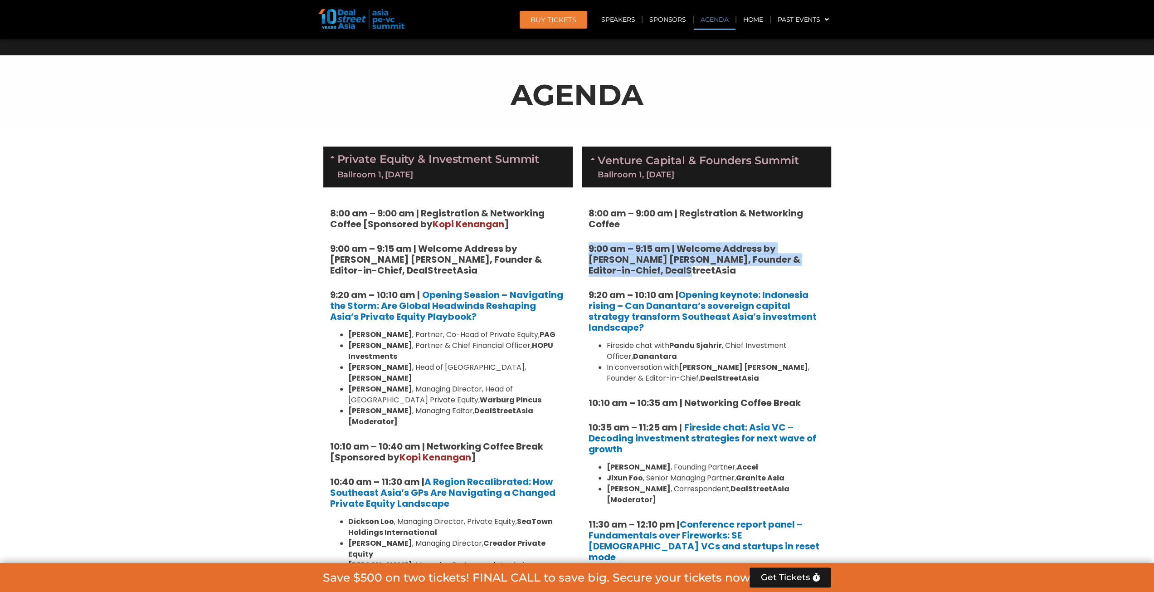
drag, startPoint x: 662, startPoint y: 269, endPoint x: 586, endPoint y: 243, distance: 80.8
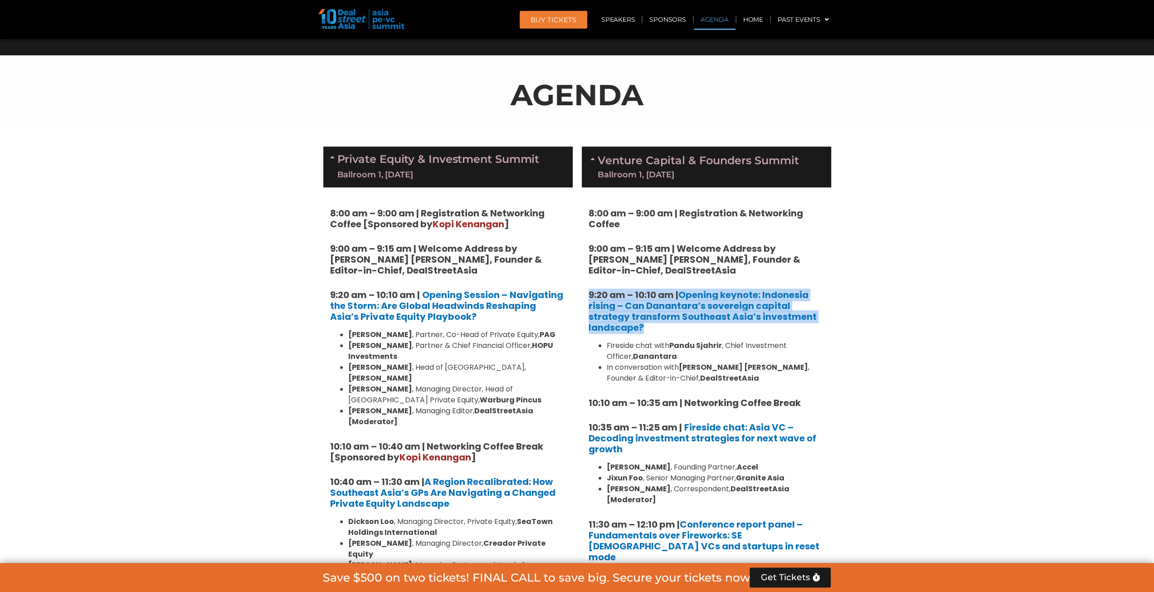
drag, startPoint x: 649, startPoint y: 328, endPoint x: 583, endPoint y: 295, distance: 73.8
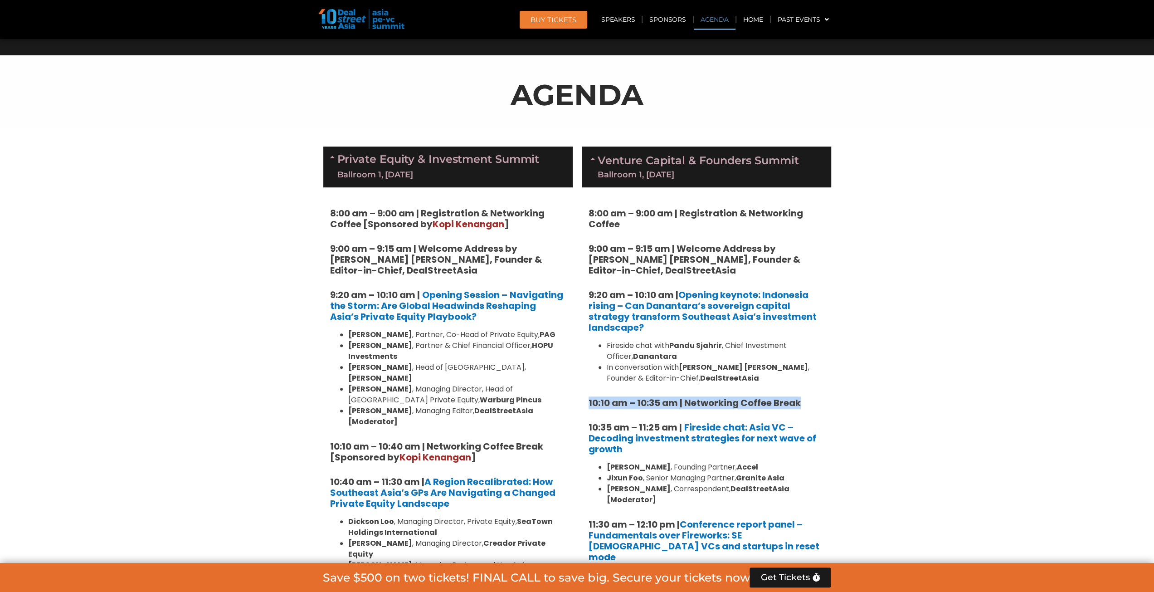
drag, startPoint x: 799, startPoint y: 401, endPoint x: 587, endPoint y: 403, distance: 211.7
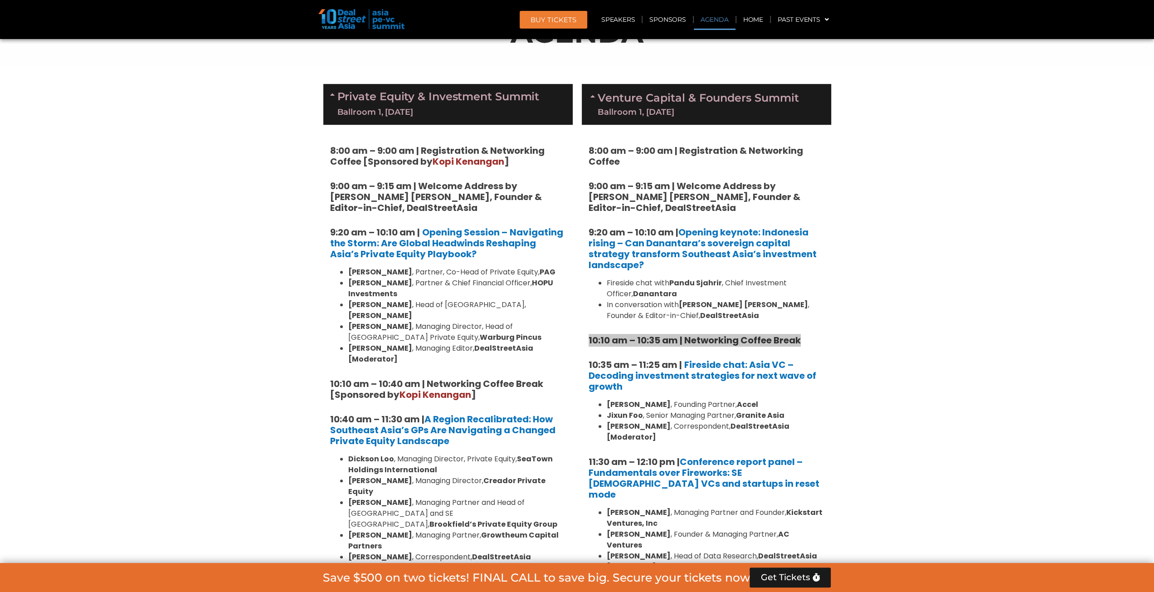
scroll to position [701, 0]
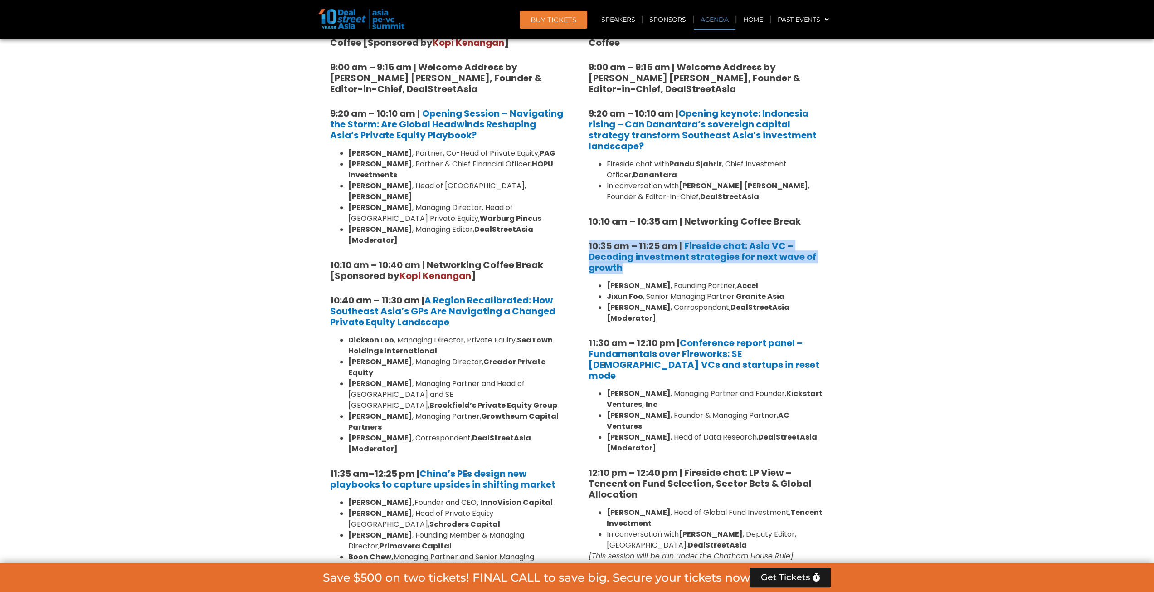
drag, startPoint x: 627, startPoint y: 265, endPoint x: 583, endPoint y: 246, distance: 47.7
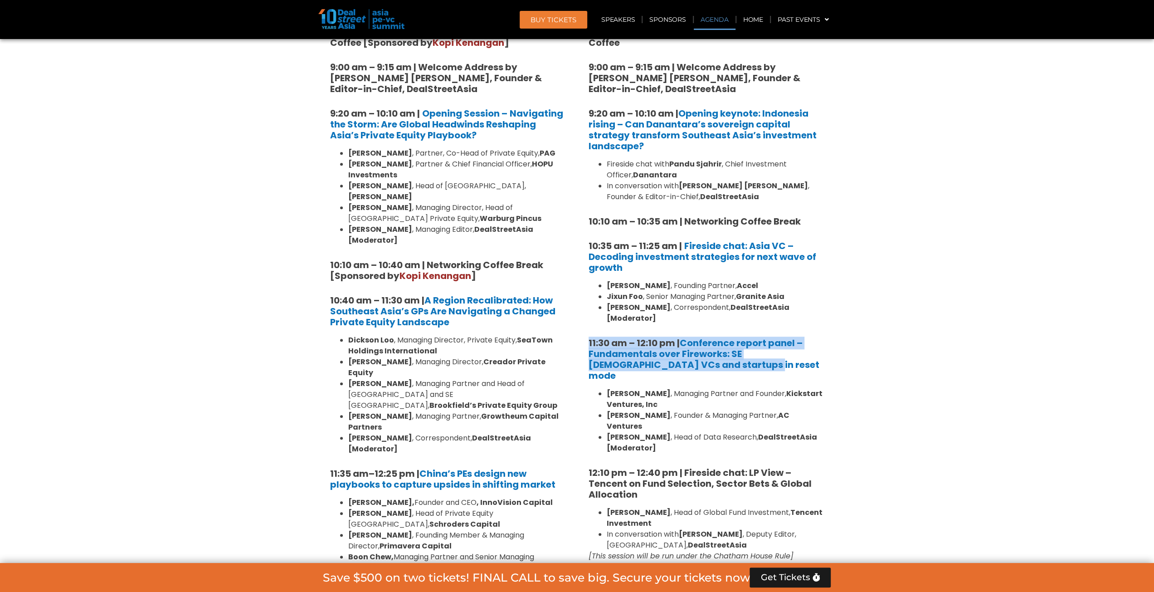
drag, startPoint x: 704, startPoint y: 354, endPoint x: 588, endPoint y: 330, distance: 118.6
click at [588, 337] on h5 "11:30 am – 12:10 pm | Conference report panel – Fundamentals over Fireworks: SE…" at bounding box center [706, 359] width 236 height 44
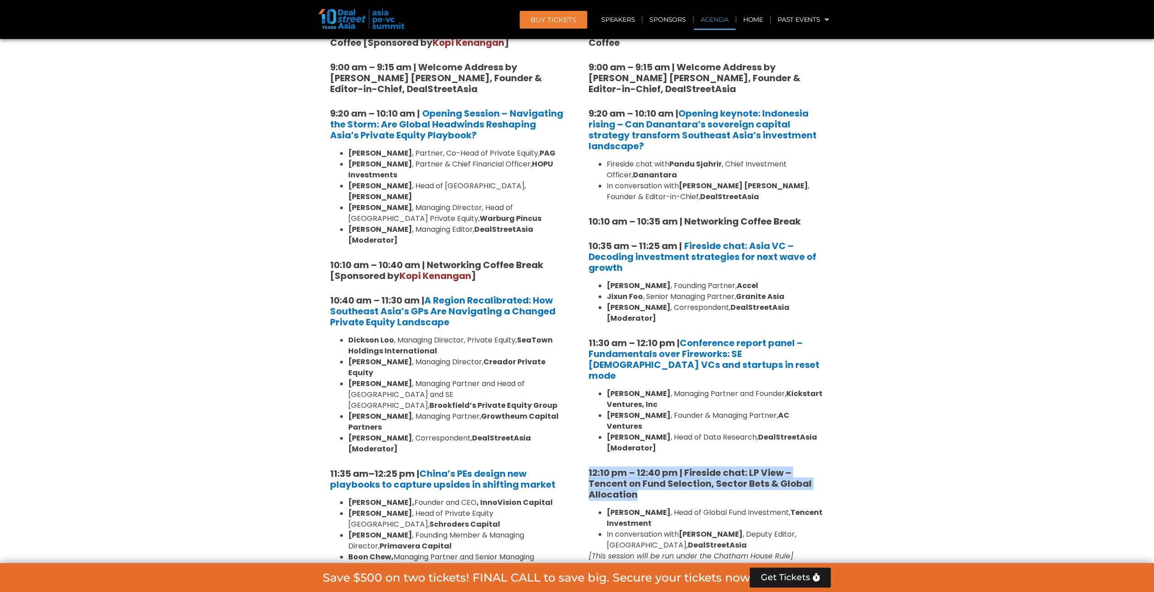
drag, startPoint x: 643, startPoint y: 462, endPoint x: 587, endPoint y: 442, distance: 59.6
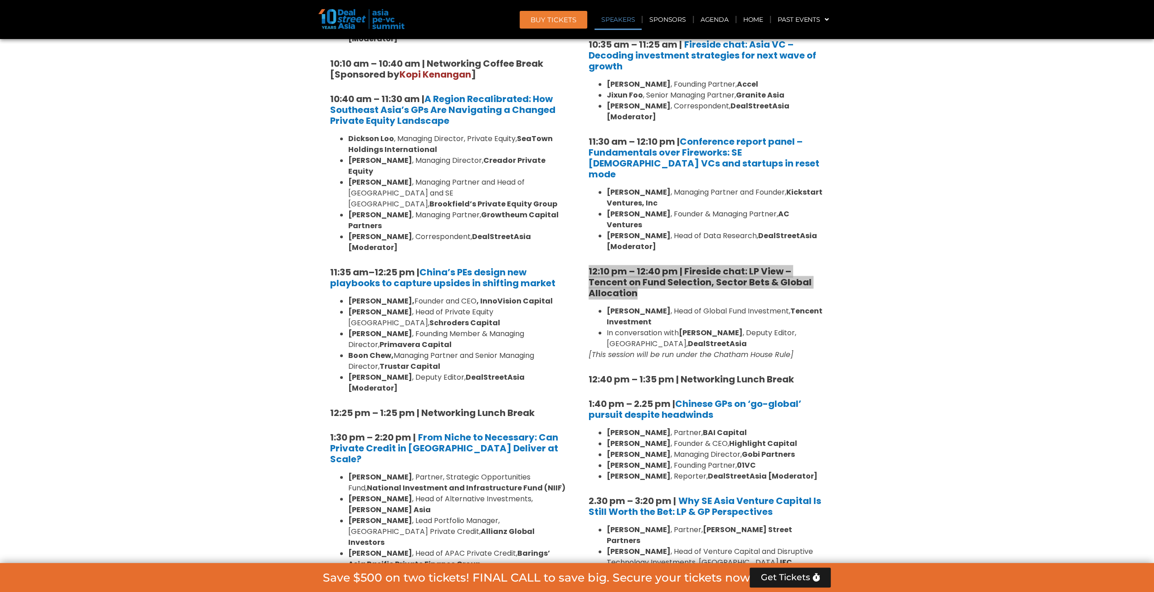
scroll to position [973, 0]
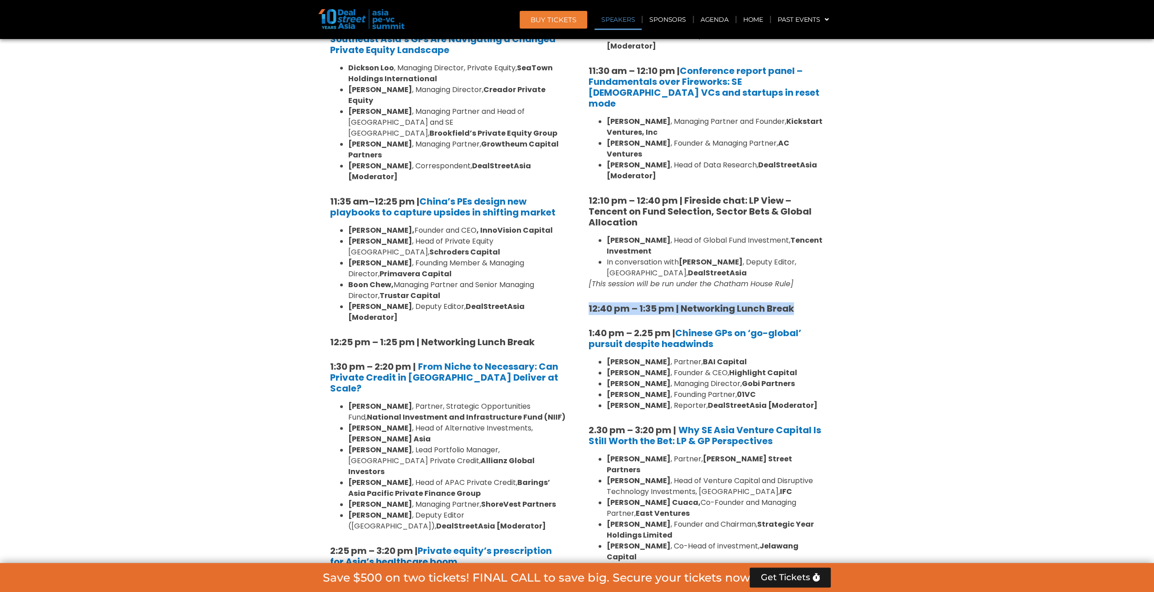
drag, startPoint x: 799, startPoint y: 273, endPoint x: 582, endPoint y: 279, distance: 217.2
click at [582, 279] on div "8:00 am – 9:00 am | Registration & Networking Coffee 9:00 am – 9:15 am | Welcom…" at bounding box center [706, 374] width 249 height 1281
drag, startPoint x: 724, startPoint y: 310, endPoint x: 584, endPoint y: 297, distance: 140.6
click at [584, 297] on div "8:00 am – 9:00 am | Registration & Networking Coffee 9:00 am – 9:15 am | Welcom…" at bounding box center [706, 374] width 249 height 1281
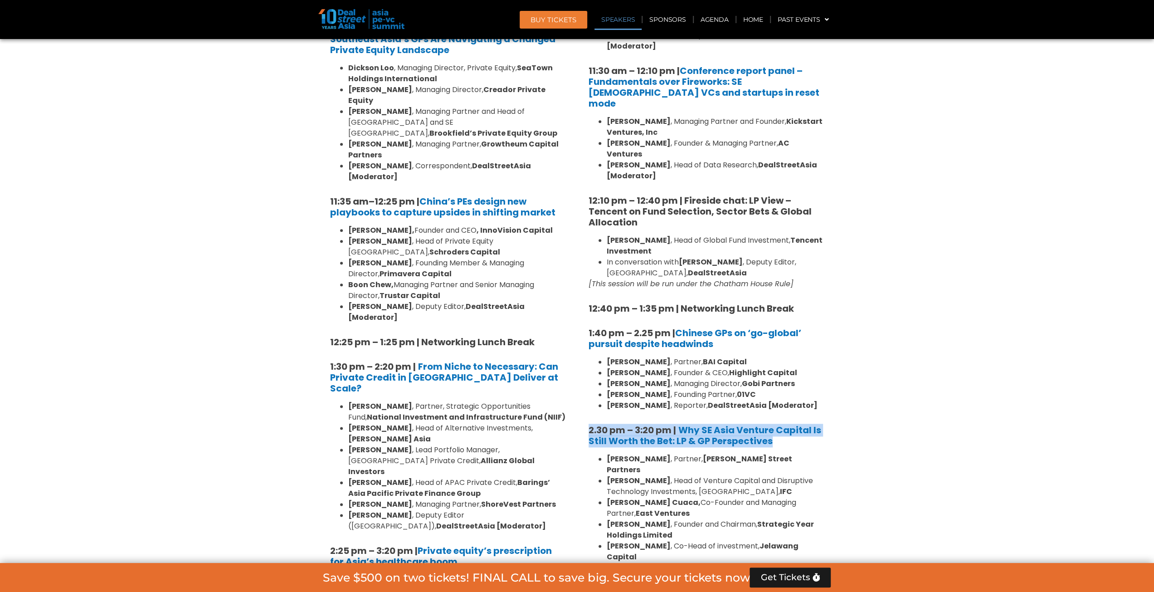
drag, startPoint x: 776, startPoint y: 405, endPoint x: 587, endPoint y: 393, distance: 189.9
click at [587, 393] on div "8:00 am – 9:00 am | Registration & Networking Coffee 9:00 am – 9:15 am | Welcom…" at bounding box center [706, 374] width 249 height 1281
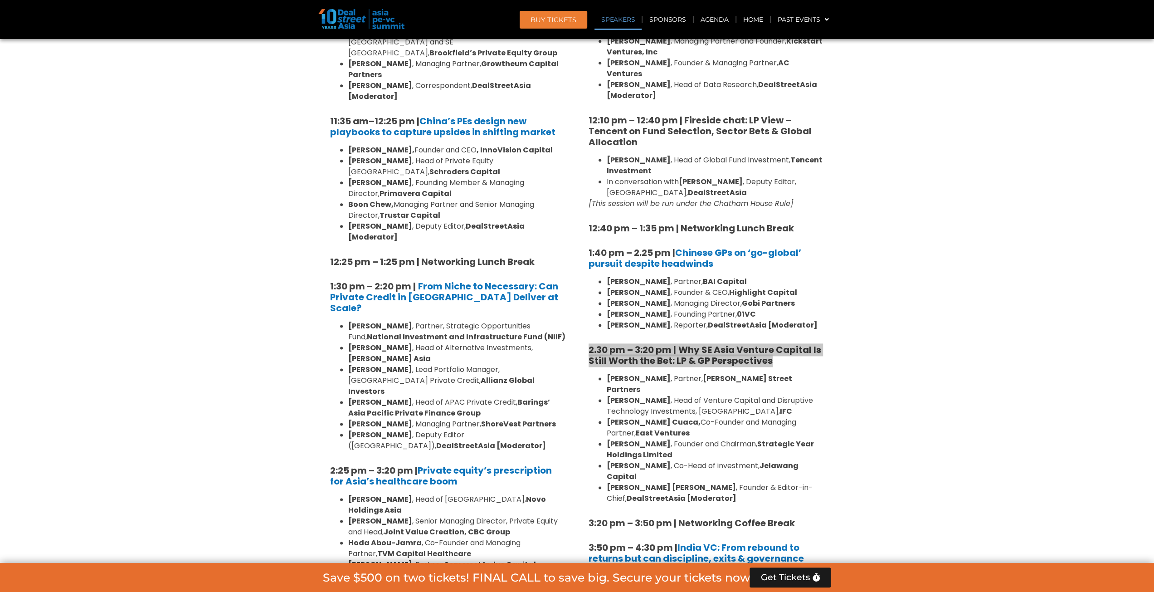
scroll to position [1199, 0]
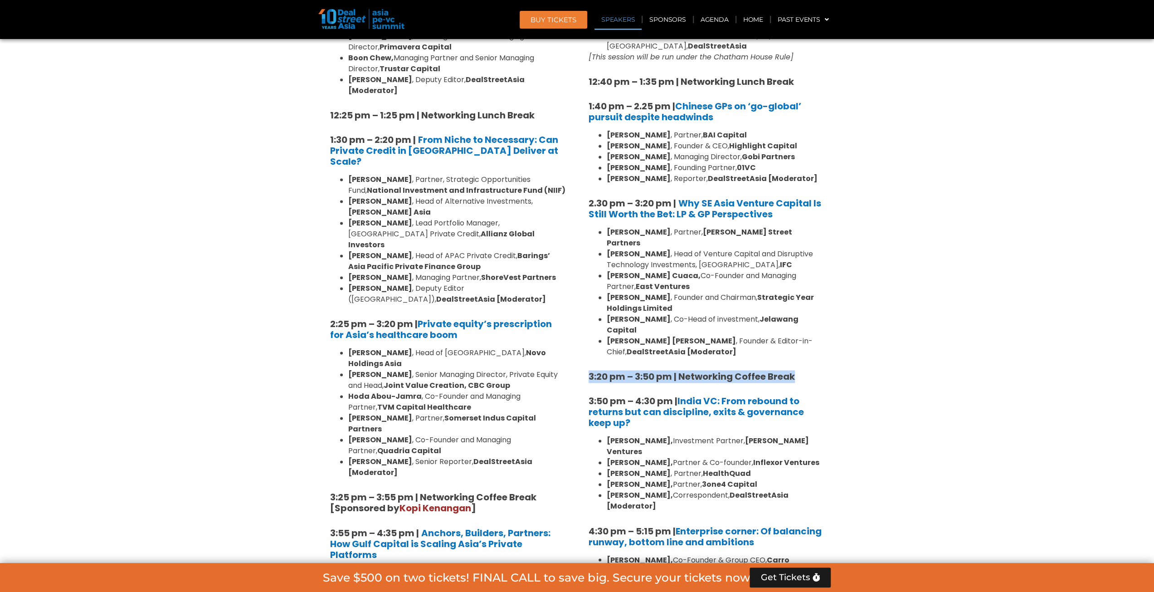
drag, startPoint x: 793, startPoint y: 323, endPoint x: 582, endPoint y: 322, distance: 211.2
click at [582, 322] on div "8:00 am – 9:00 am | Registration & Networking Coffee 9:00 am – 9:15 am | Welcom…" at bounding box center [706, 147] width 249 height 1281
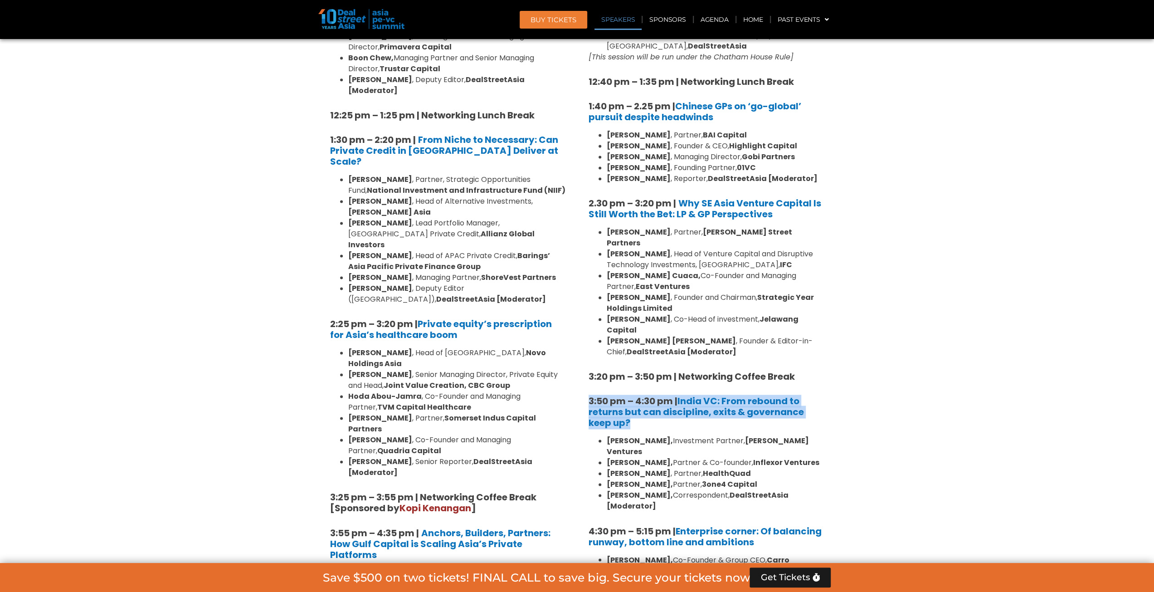
drag, startPoint x: 637, startPoint y: 369, endPoint x: 583, endPoint y: 348, distance: 58.7
click at [583, 348] on div "8:00 am – 9:00 am | Registration & Networking Coffee 9:00 am – 9:15 am | Welcom…" at bounding box center [706, 147] width 249 height 1281
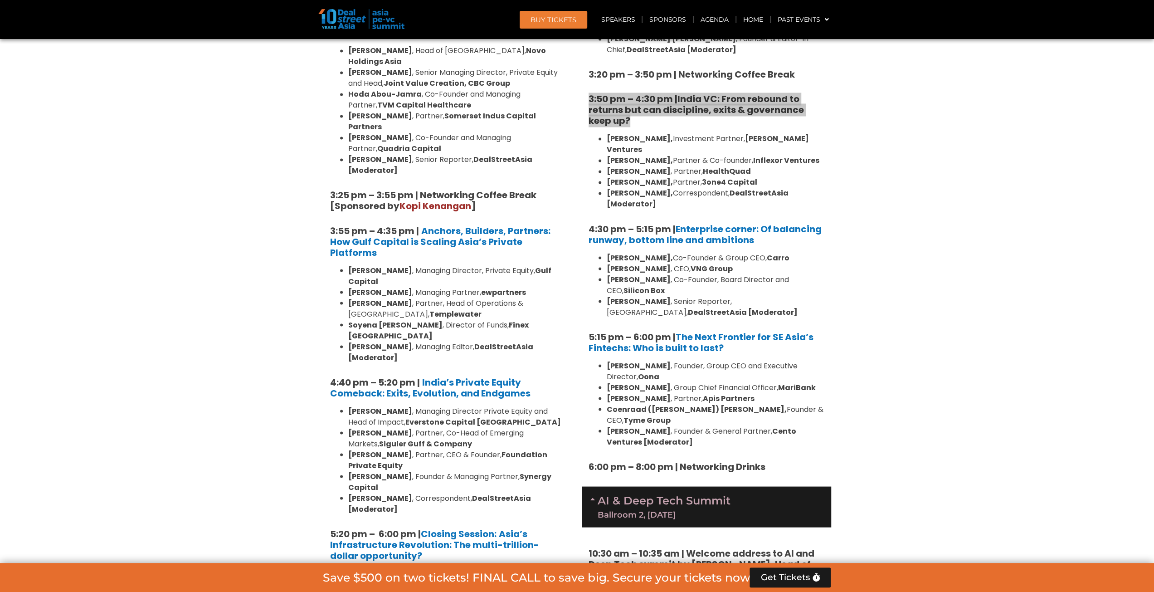
scroll to position [1517, 0]
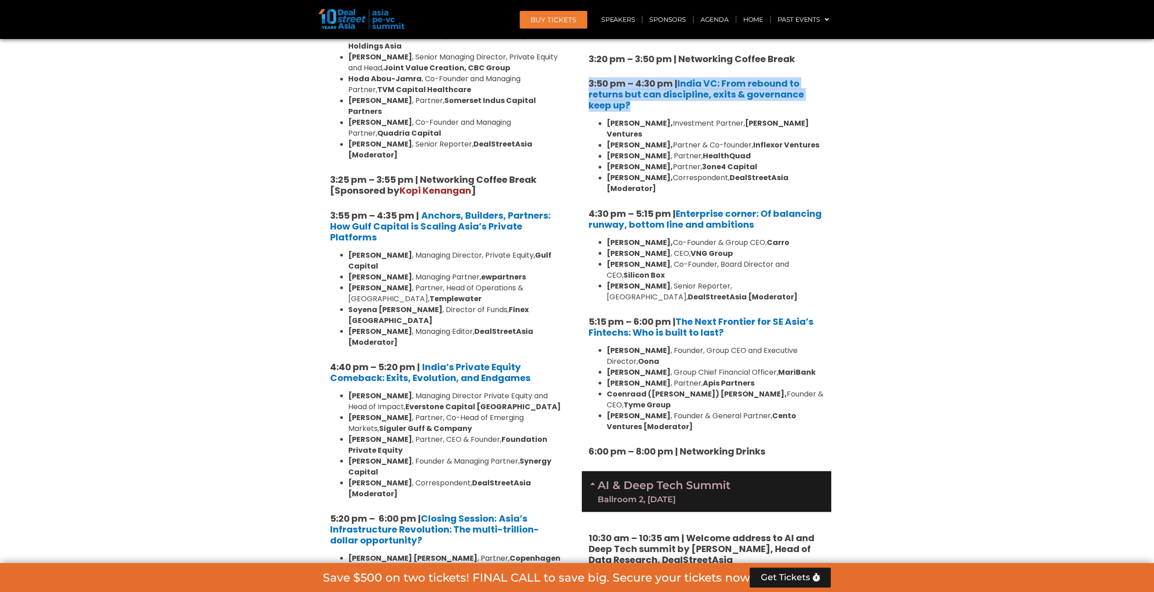
drag, startPoint x: 759, startPoint y: 158, endPoint x: 590, endPoint y: 150, distance: 168.8
click at [590, 208] on h5 "4:30 pm – 5:15 pm | Enterprise corner: Of balancing runway, bottom line and amb…" at bounding box center [706, 219] width 236 height 22
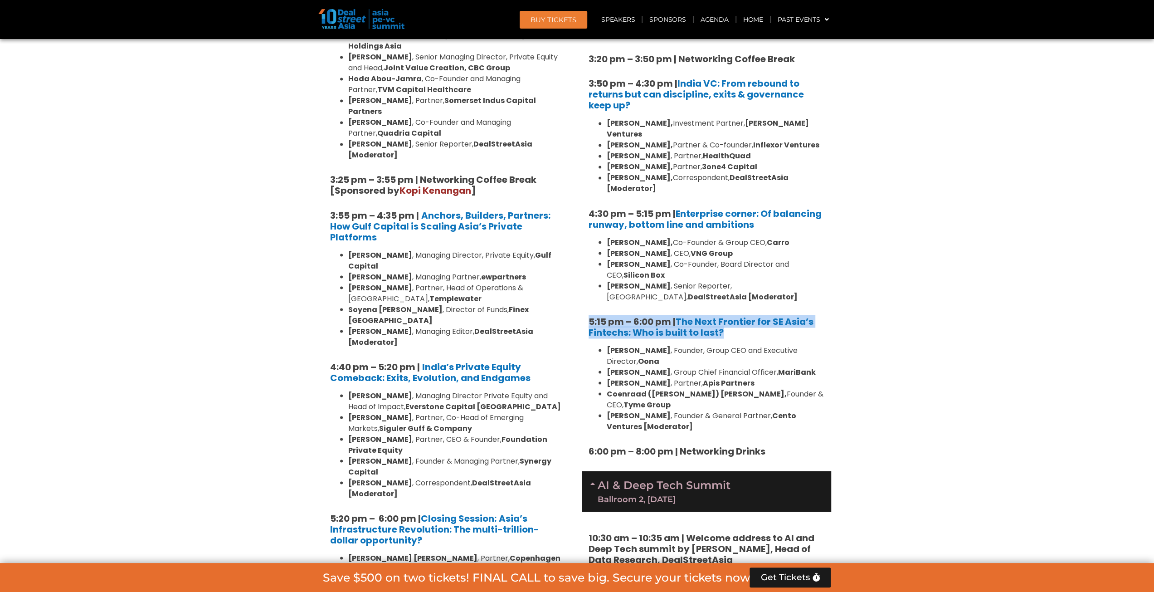
drag, startPoint x: 731, startPoint y: 252, endPoint x: 584, endPoint y: 245, distance: 146.6
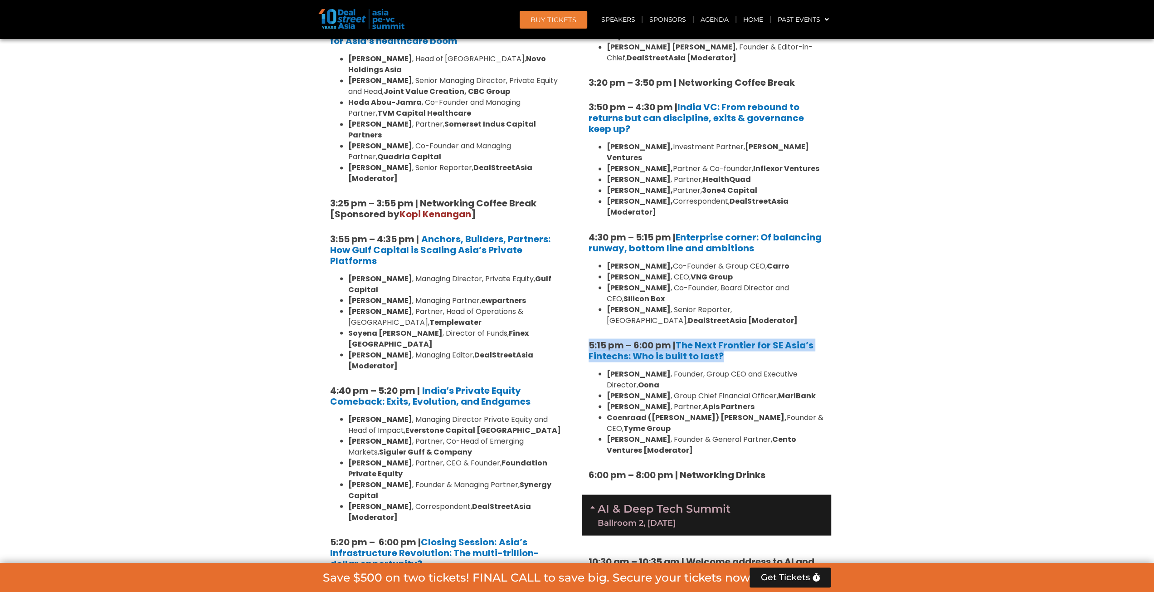
scroll to position [1426, 0]
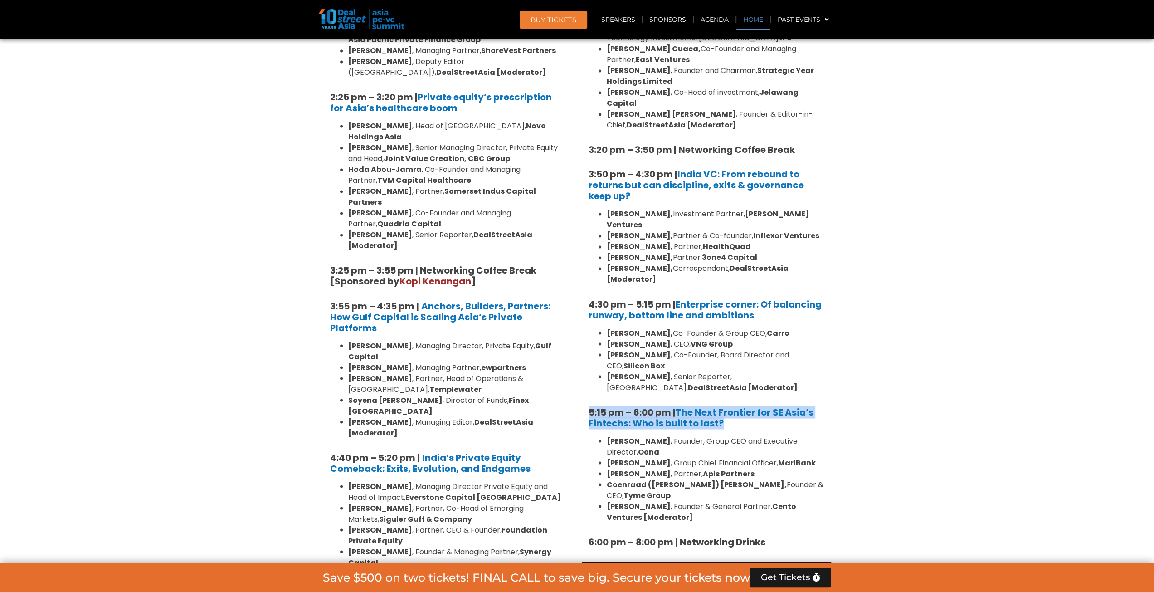
click at [752, 20] on link "Home" at bounding box center [753, 19] width 34 height 21
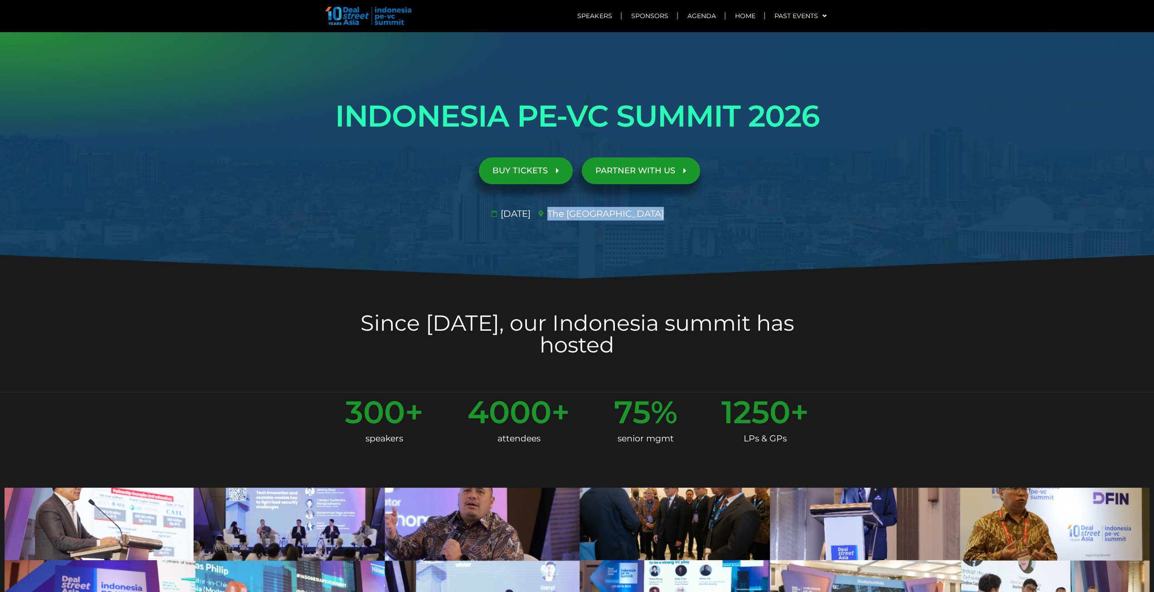
drag, startPoint x: 665, startPoint y: 213, endPoint x: 571, endPoint y: 216, distance: 94.8
click at [571, 216] on ul "[DATE]​ The [GEOGRAPHIC_DATA]​" at bounding box center [577, 214] width 515 height 14
copy span "The [GEOGRAPHIC_DATA]​"
